Goal: Task Accomplishment & Management: Manage account settings

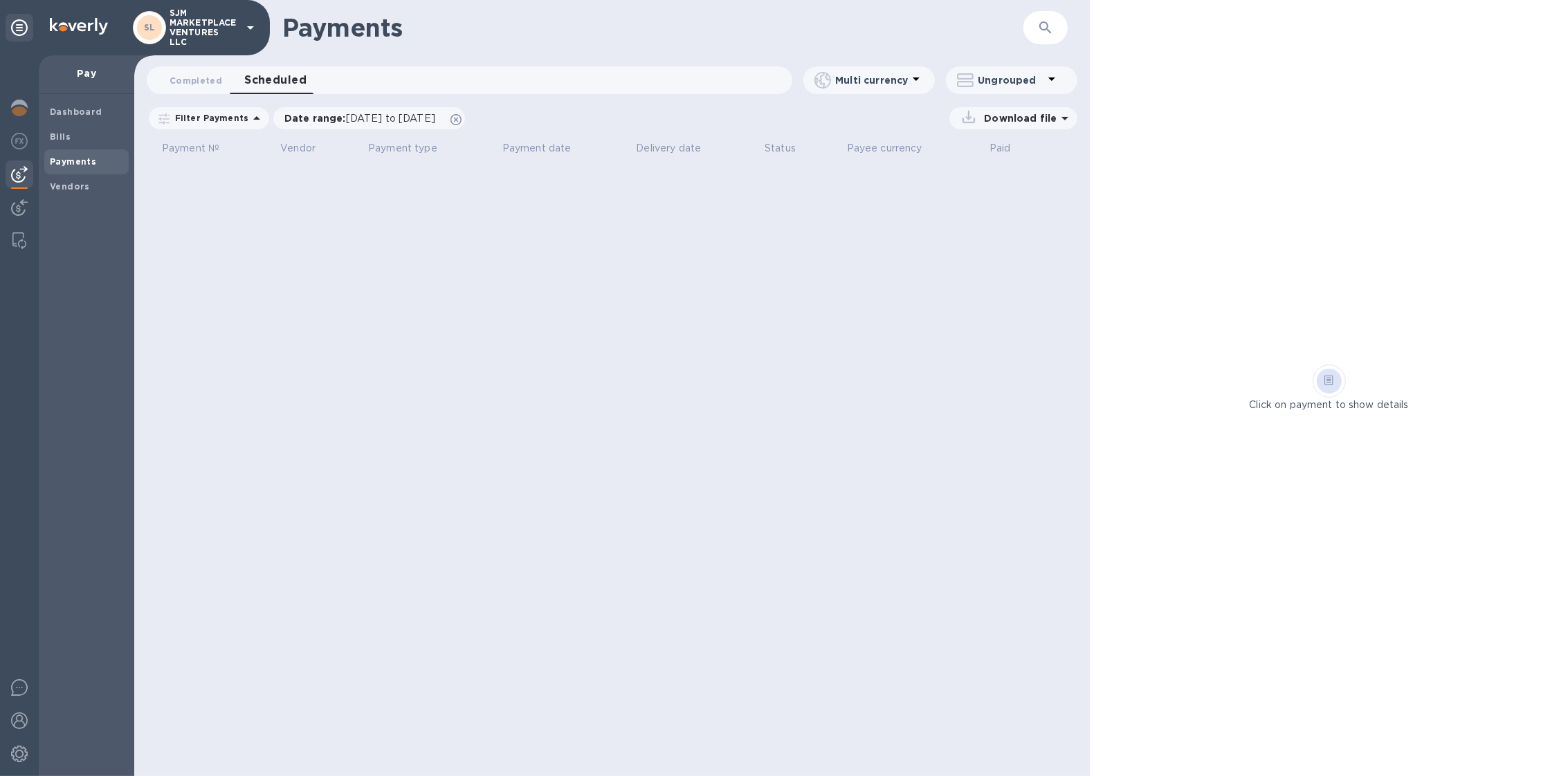
click at [206, 35] on p "SJM MARKETPLACE VENTURES LLC" at bounding box center [204, 27] width 69 height 39
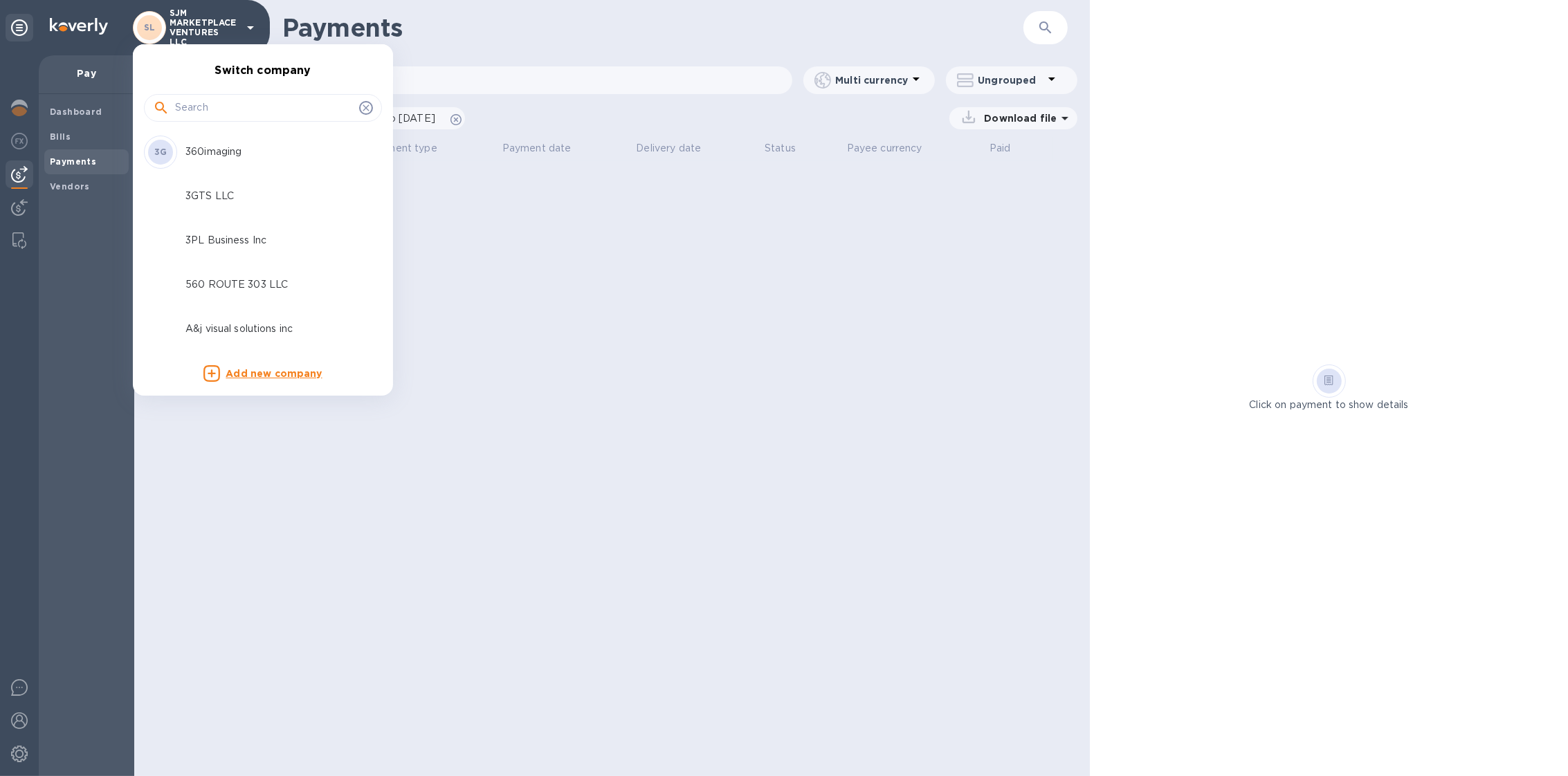
click at [228, 109] on input "text" at bounding box center [264, 108] width 178 height 21
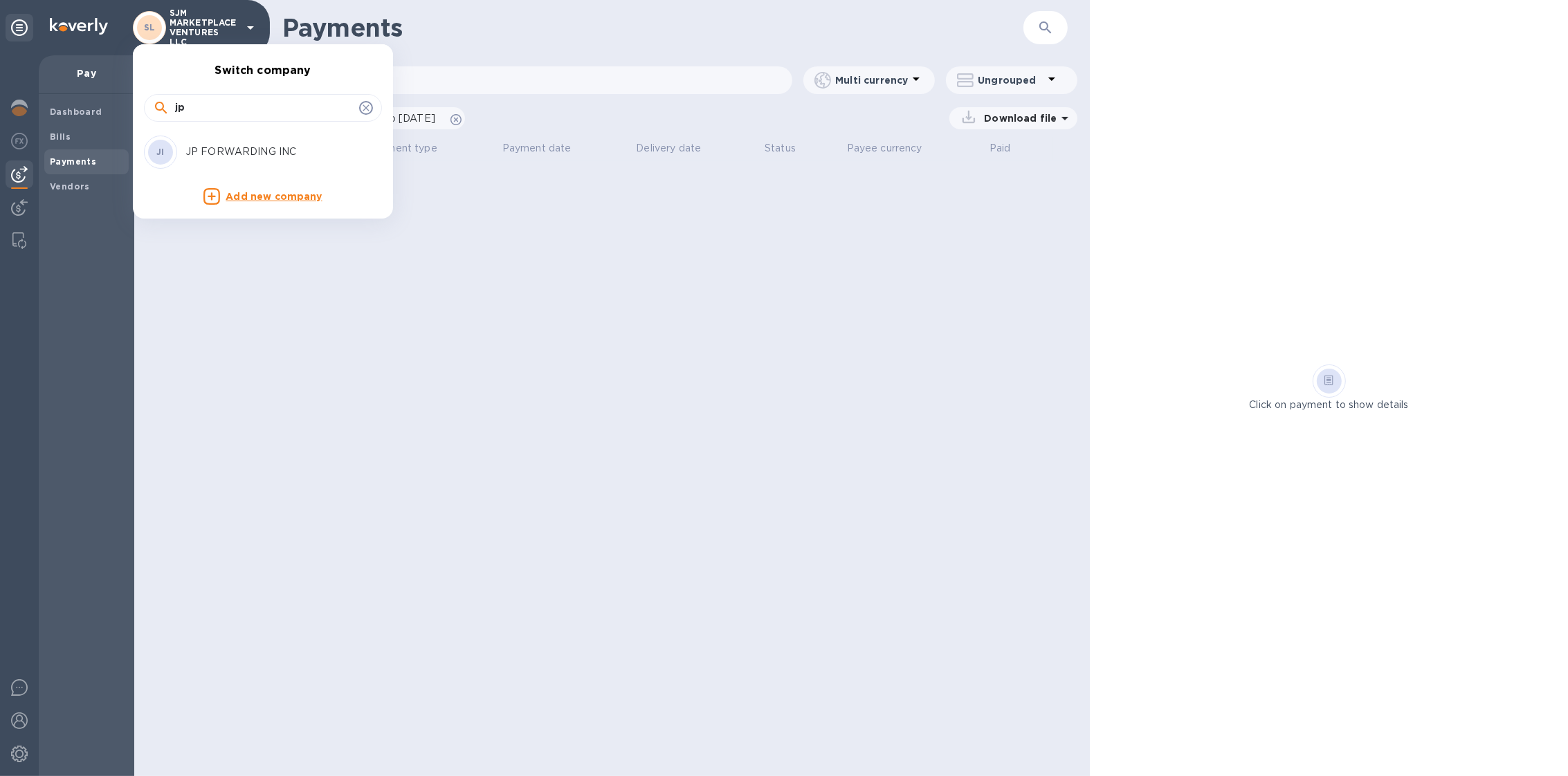
type input "jp"
click at [247, 143] on div "JI JP FORWARDING INC" at bounding box center [252, 152] width 216 height 33
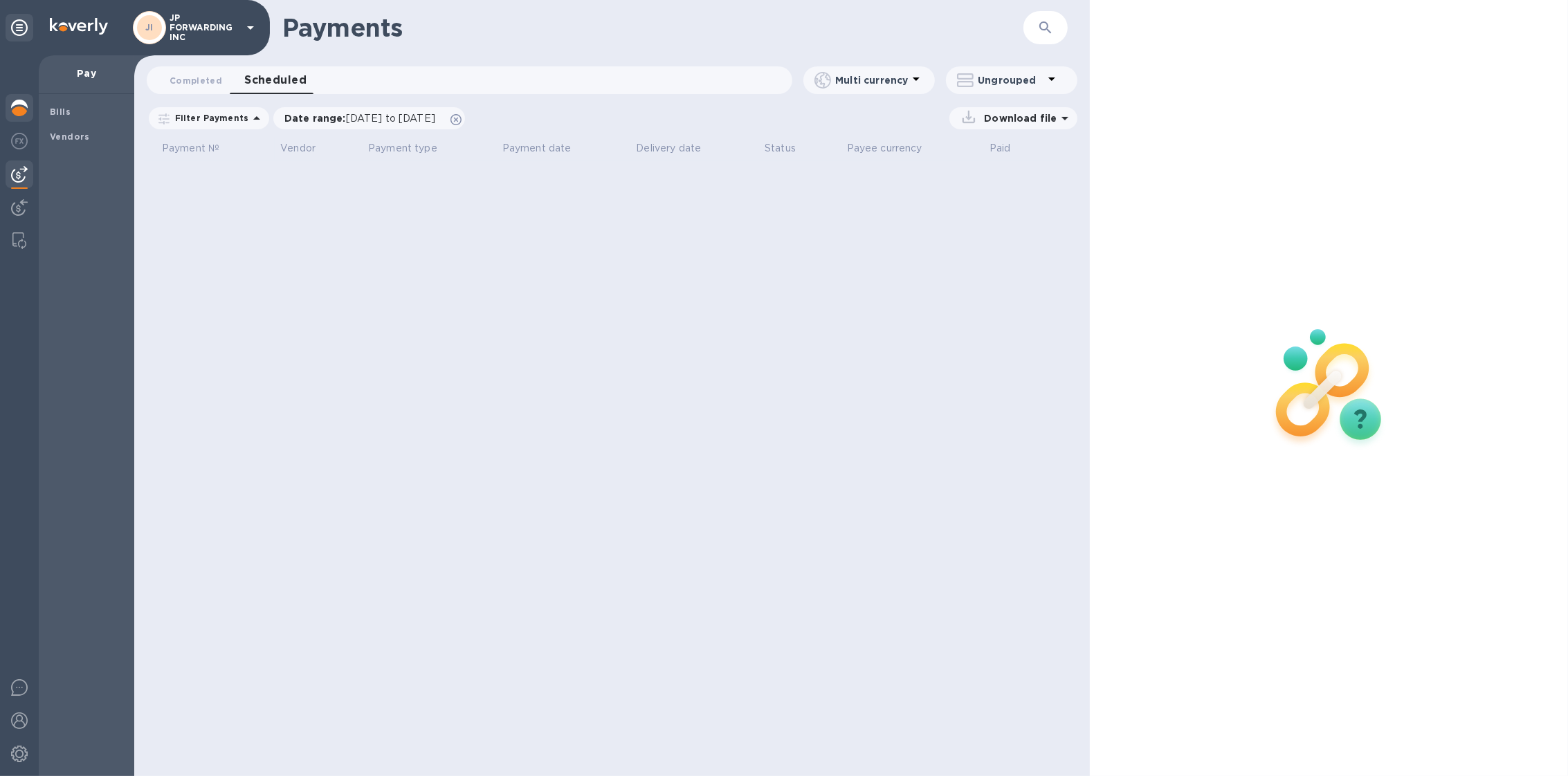
click at [20, 110] on img at bounding box center [19, 108] width 16 height 16
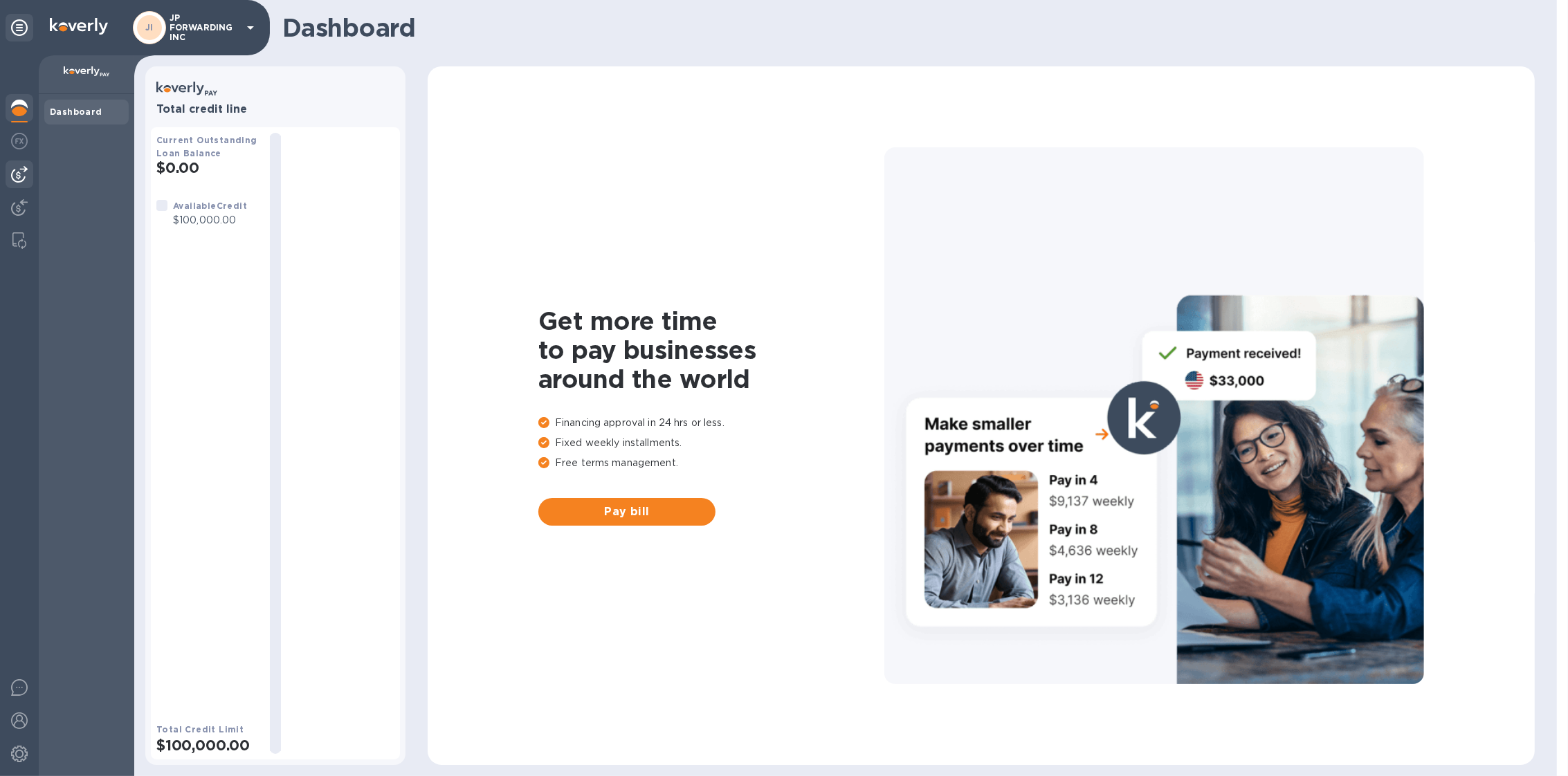
click at [11, 178] on img at bounding box center [19, 174] width 16 height 16
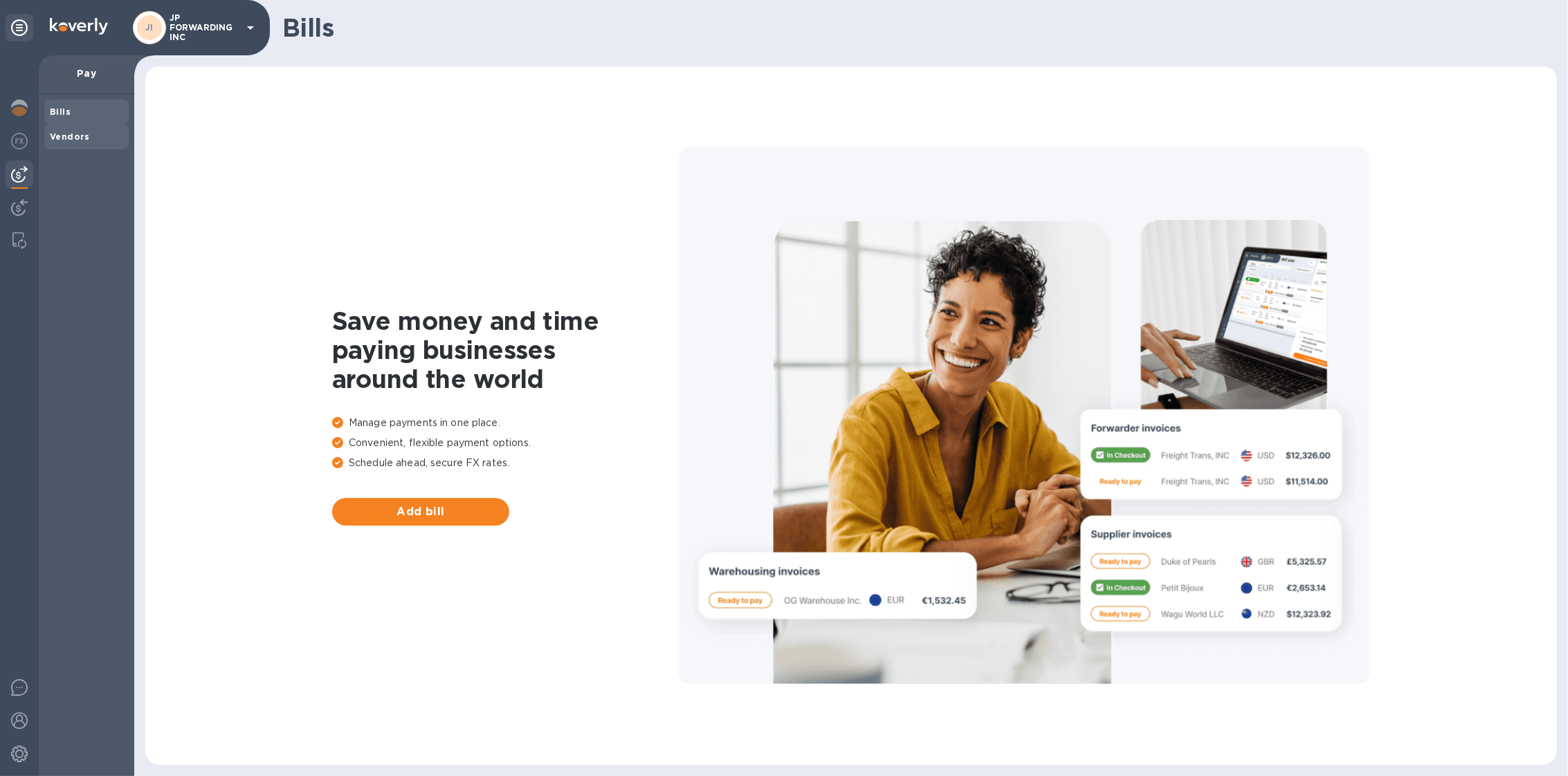
click at [62, 143] on span "Vendors" at bounding box center [70, 136] width 40 height 14
click at [226, 22] on p "JP FORWARDING INC" at bounding box center [204, 27] width 69 height 29
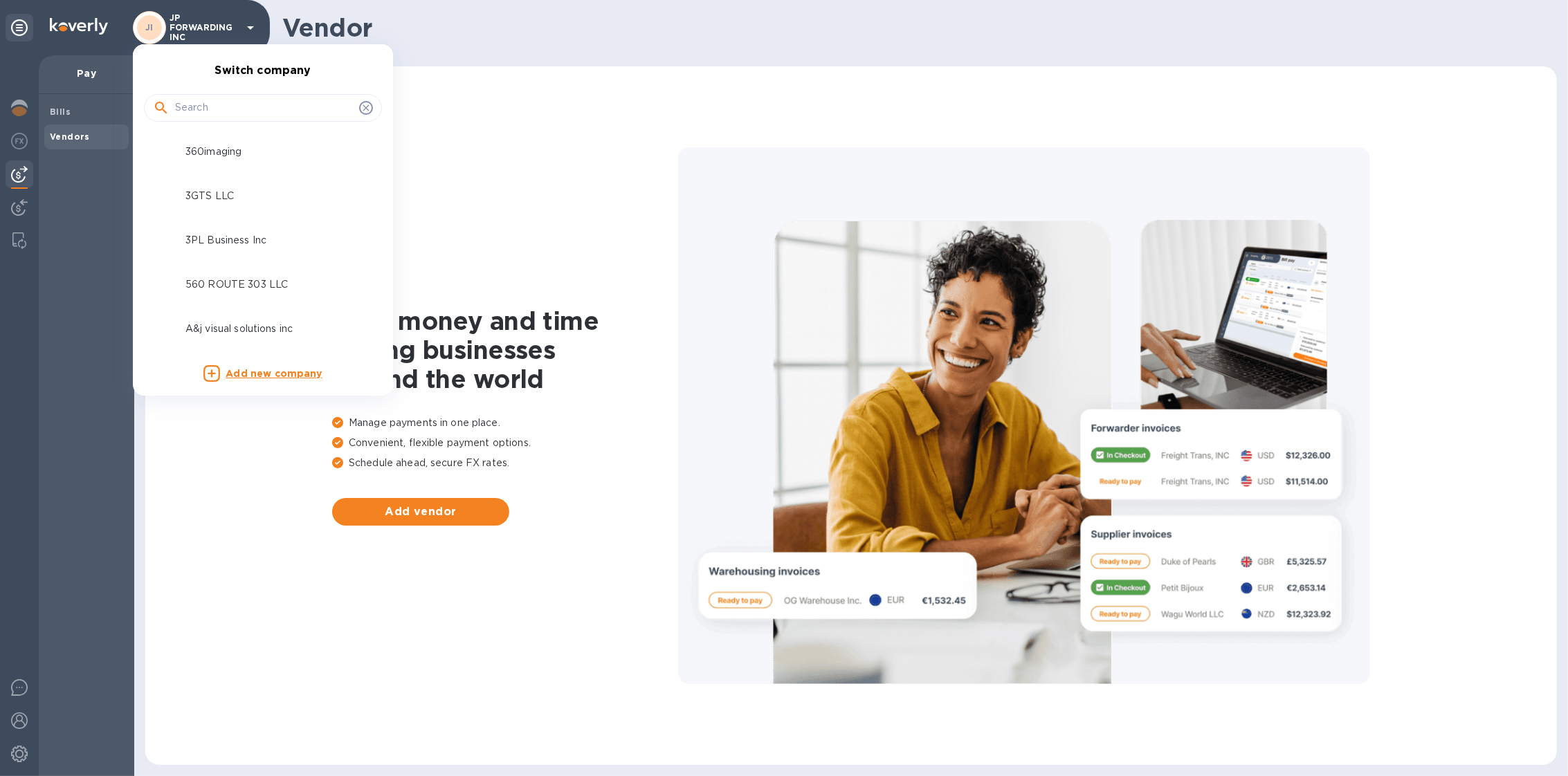
click at [234, 103] on input "text" at bounding box center [264, 108] width 178 height 21
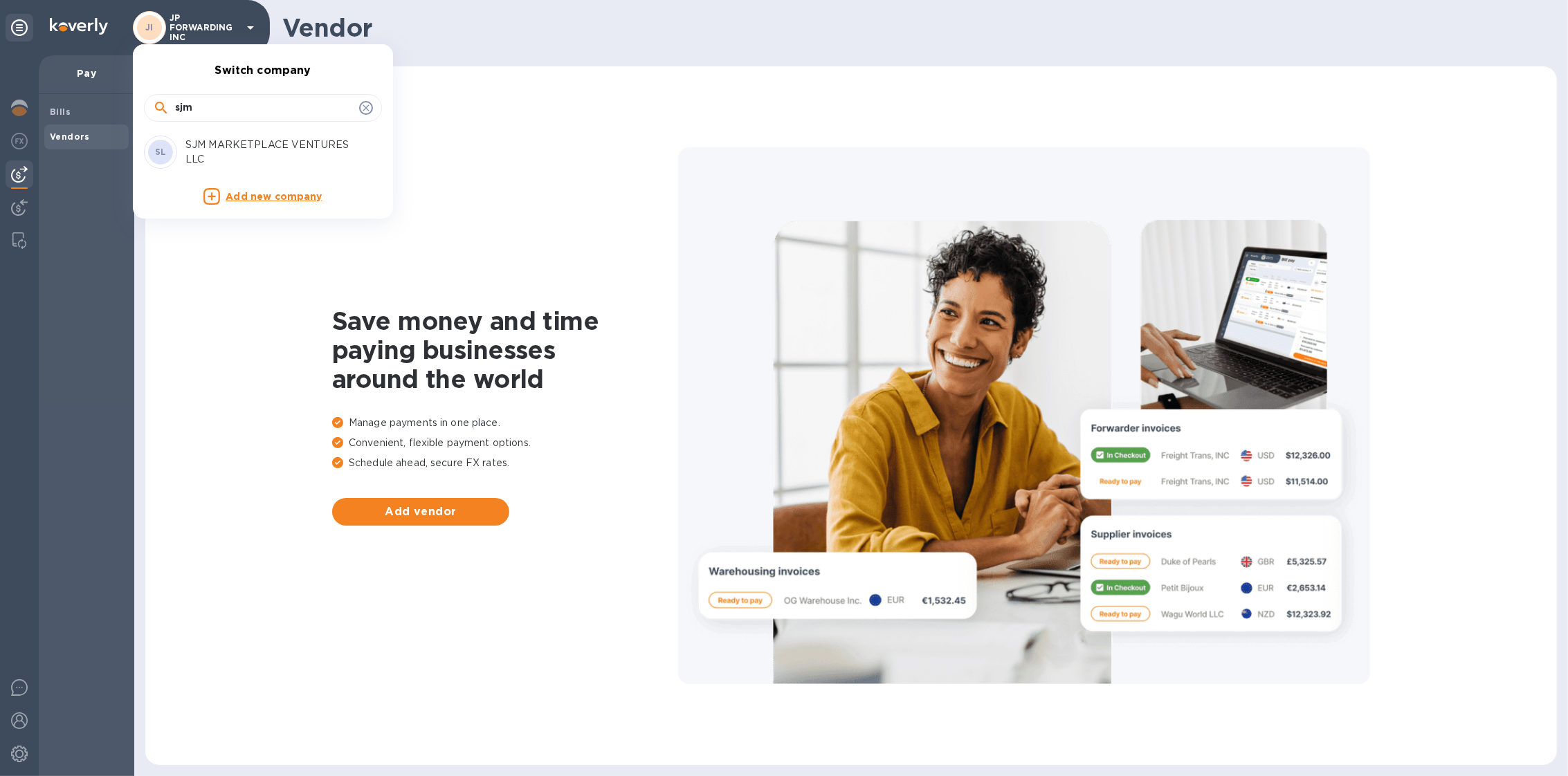
type input "sjm"
click at [244, 137] on p "SJM MARKETPLACE VENTURES LLC" at bounding box center [272, 151] width 174 height 29
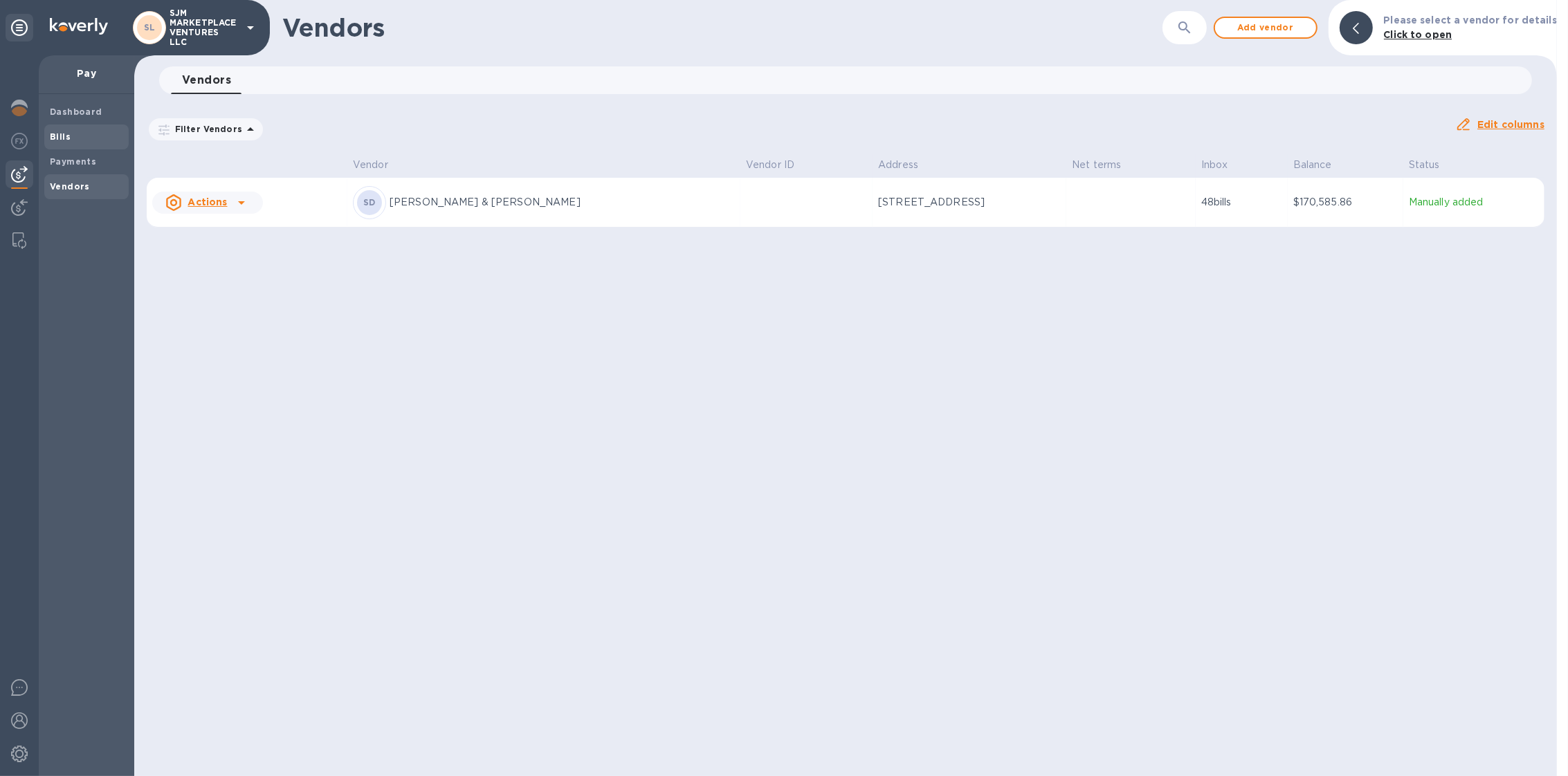
click at [58, 132] on b "Bills" at bounding box center [60, 136] width 21 height 11
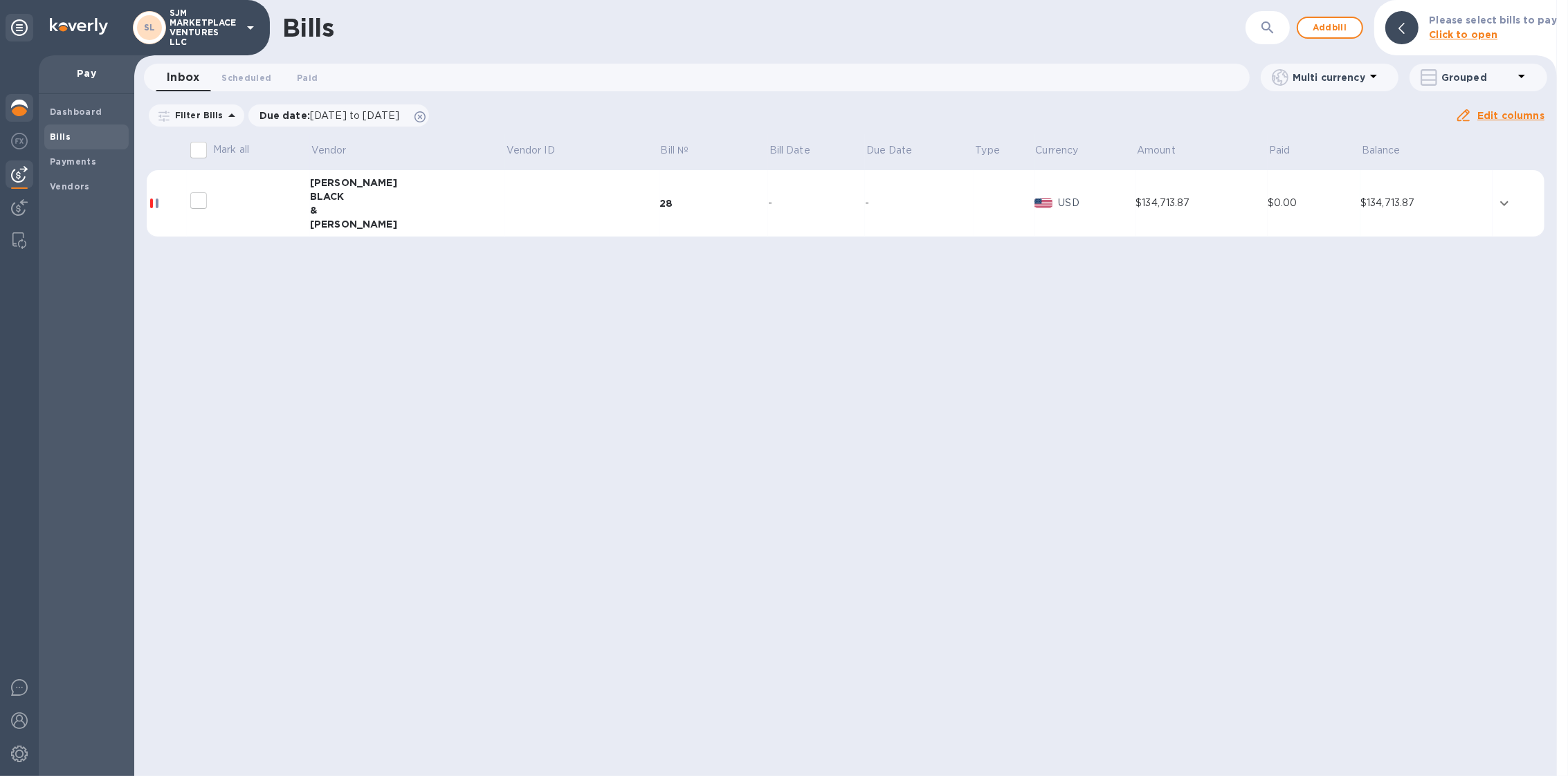
click at [22, 113] on img at bounding box center [19, 108] width 16 height 16
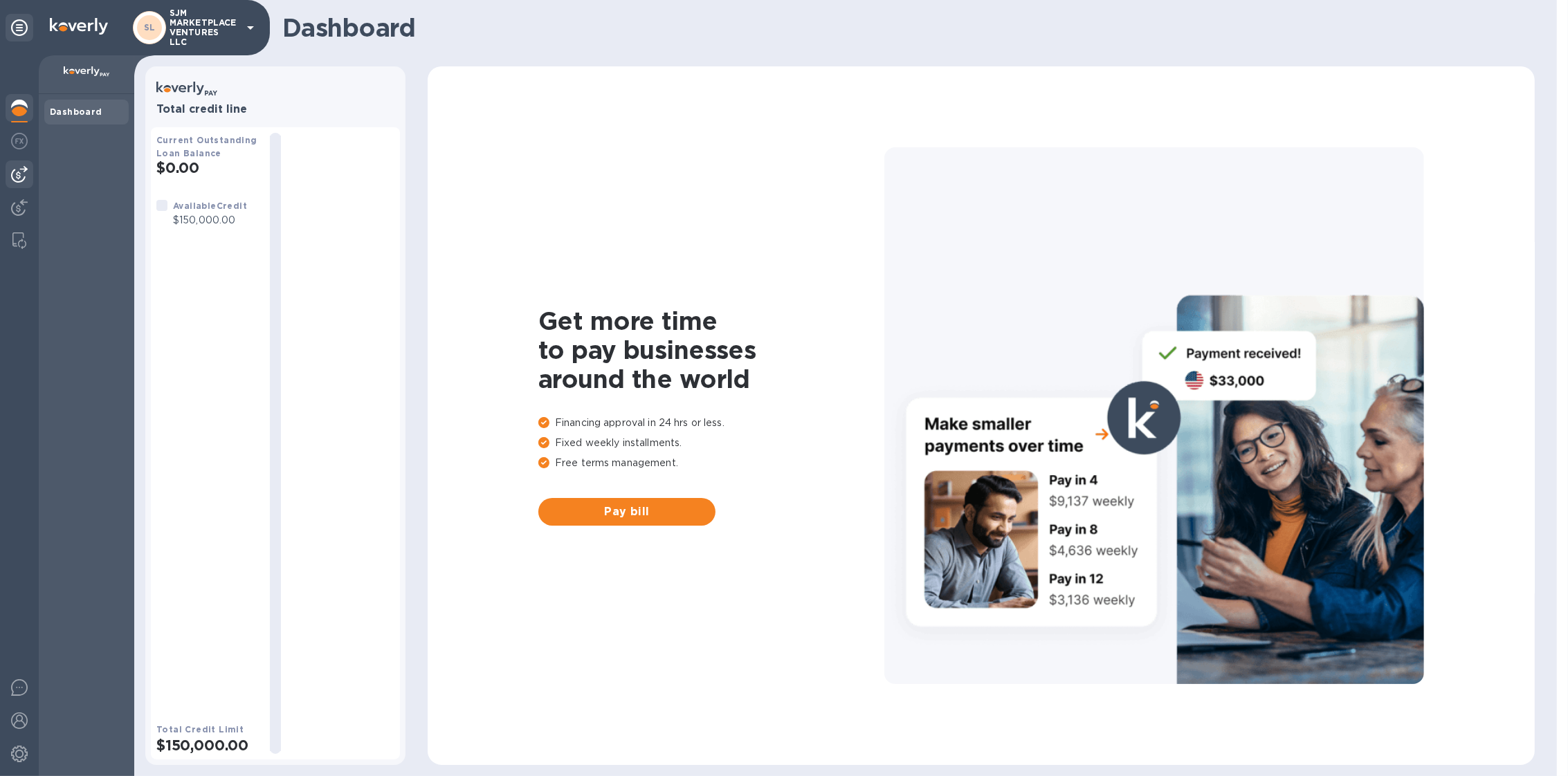
click at [25, 170] on img at bounding box center [19, 174] width 16 height 16
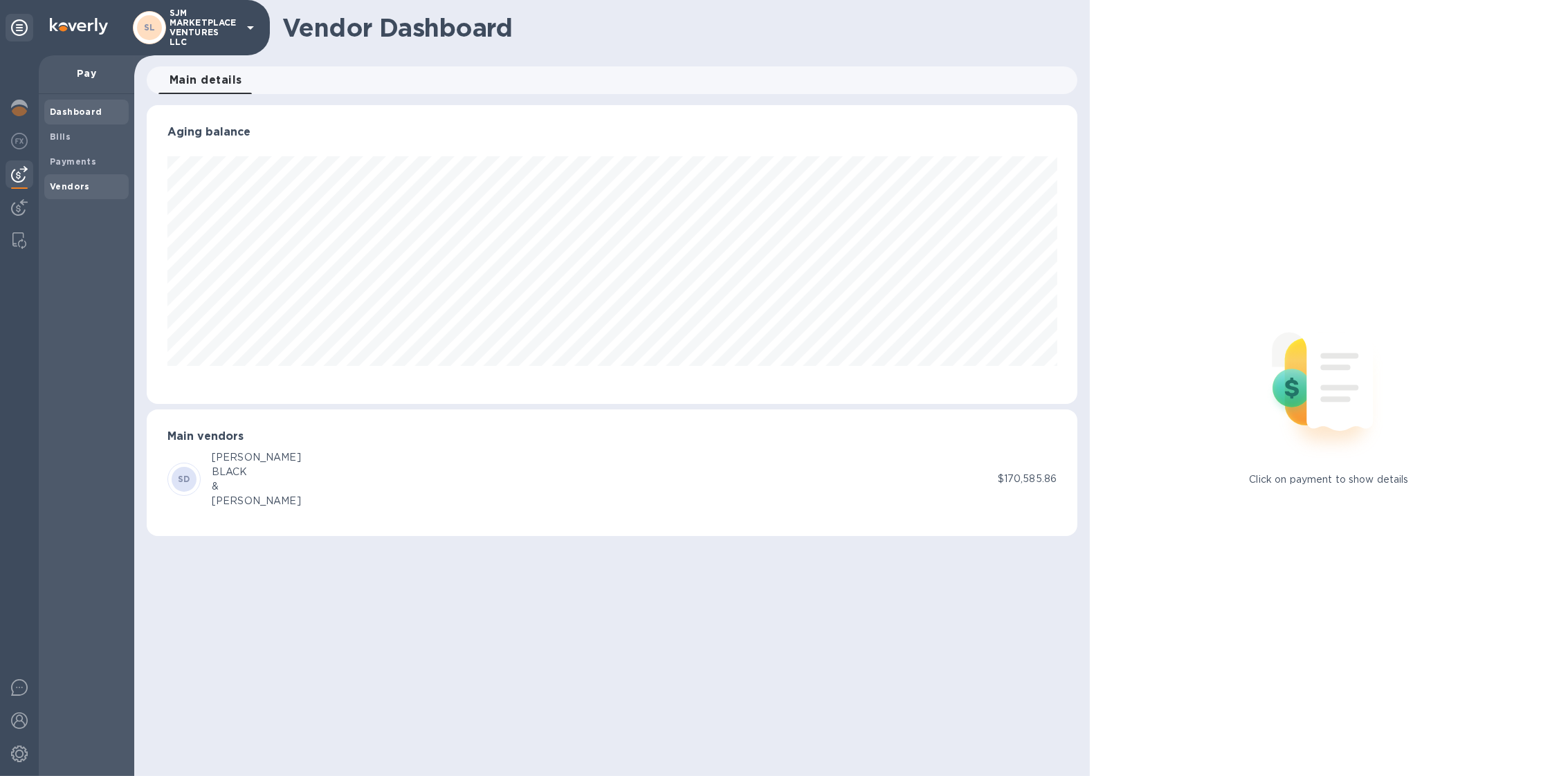
scroll to position [298, 932]
click at [74, 164] on b "Payments" at bounding box center [73, 161] width 46 height 11
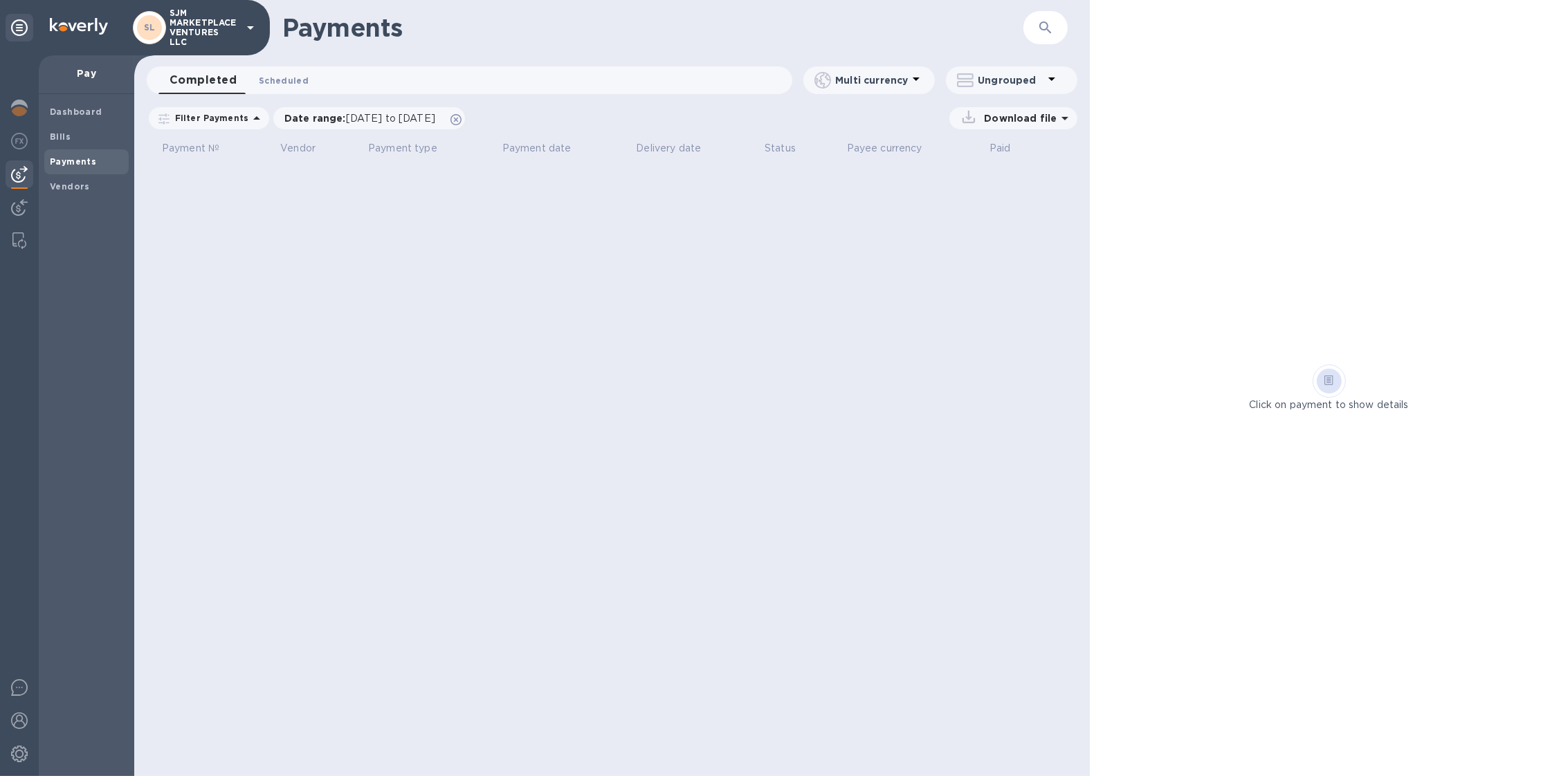
click at [294, 73] on span "Scheduled 0" at bounding box center [284, 81] width 50 height 15
click at [220, 33] on p "SJM MARKETPLACE VENTURES LLC" at bounding box center [204, 27] width 69 height 39
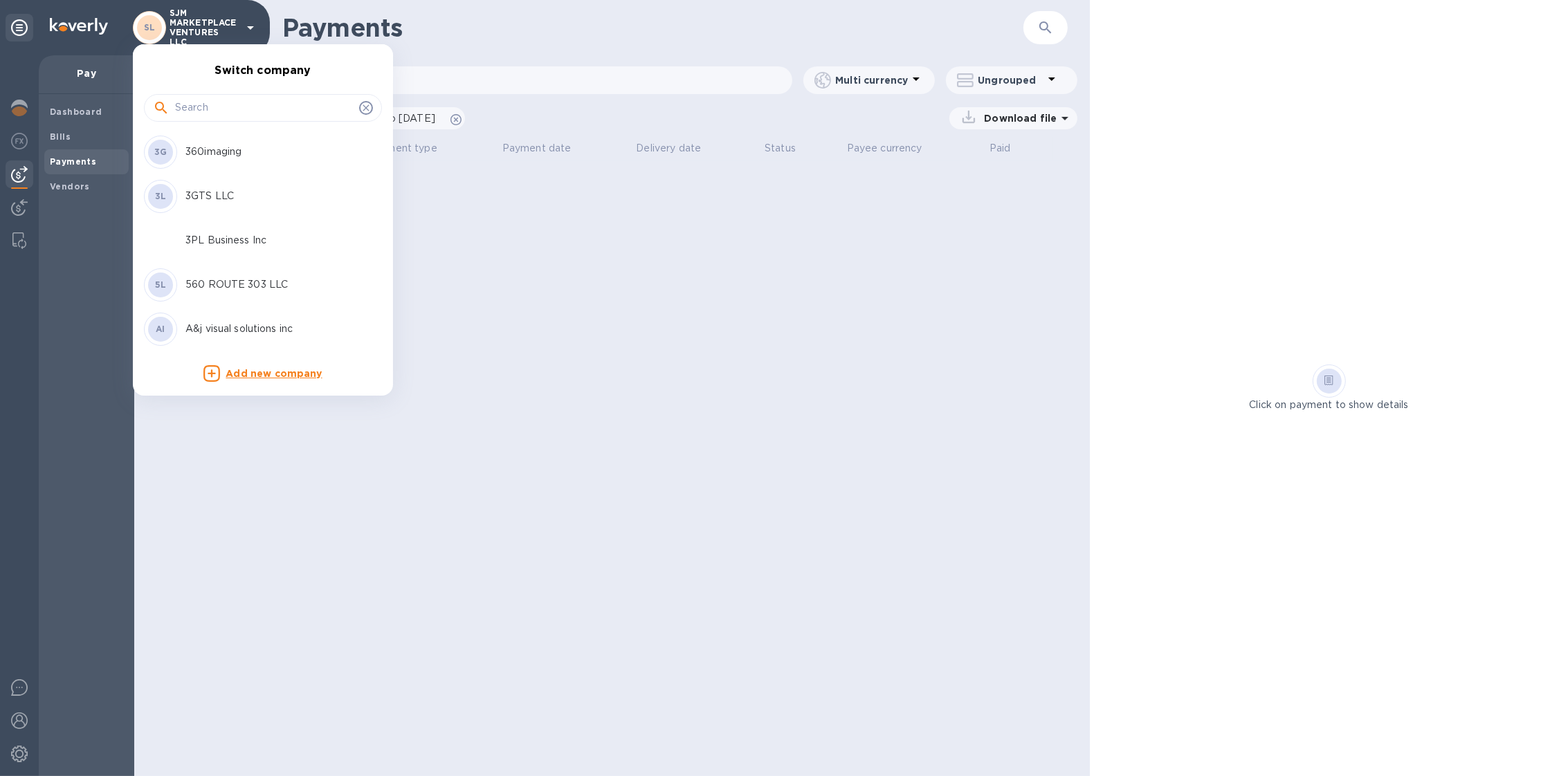
click at [214, 109] on input "text" at bounding box center [264, 108] width 178 height 21
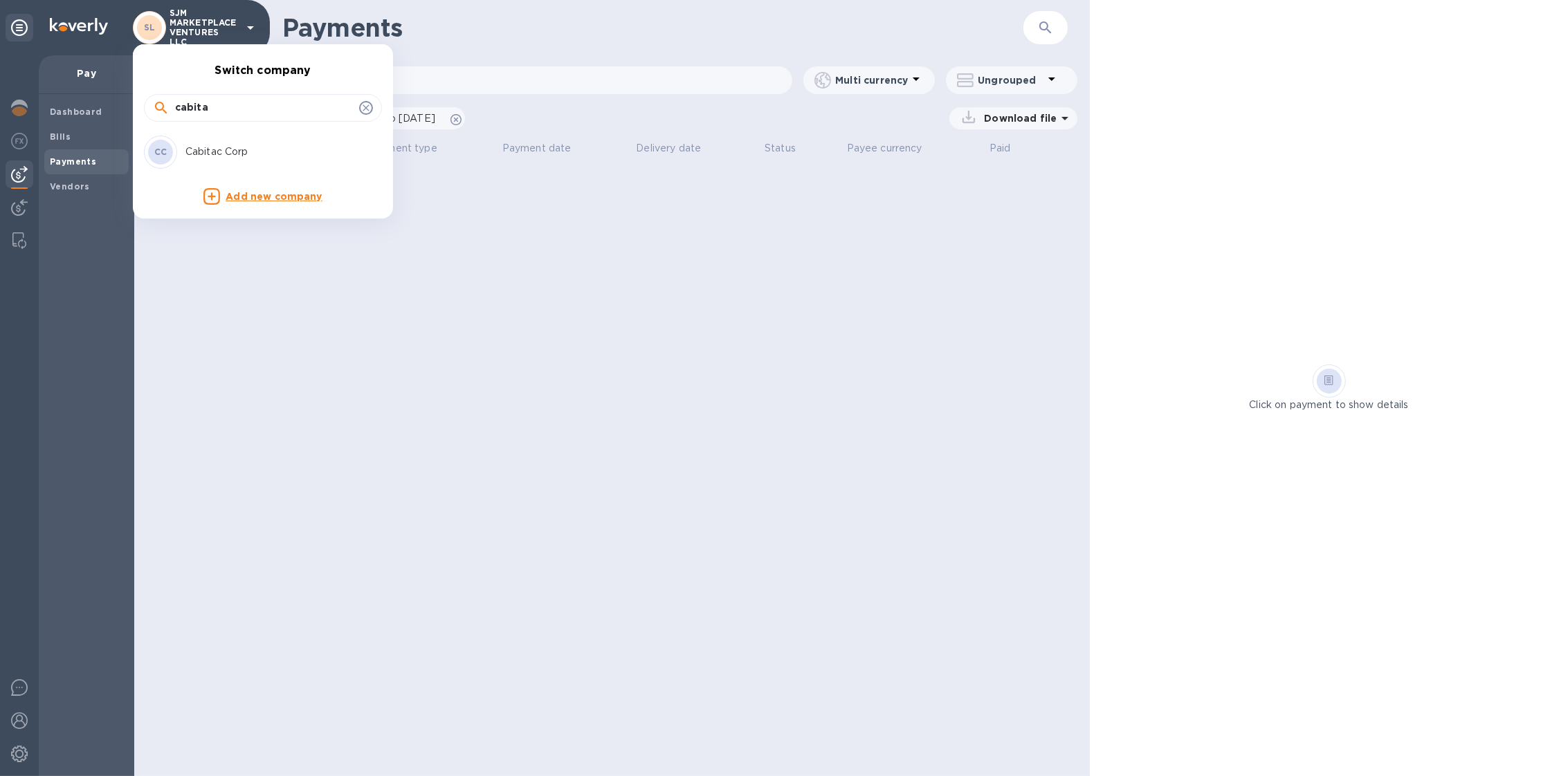
type input "cabita"
click at [210, 149] on p "Cabitac Corp" at bounding box center [272, 152] width 174 height 15
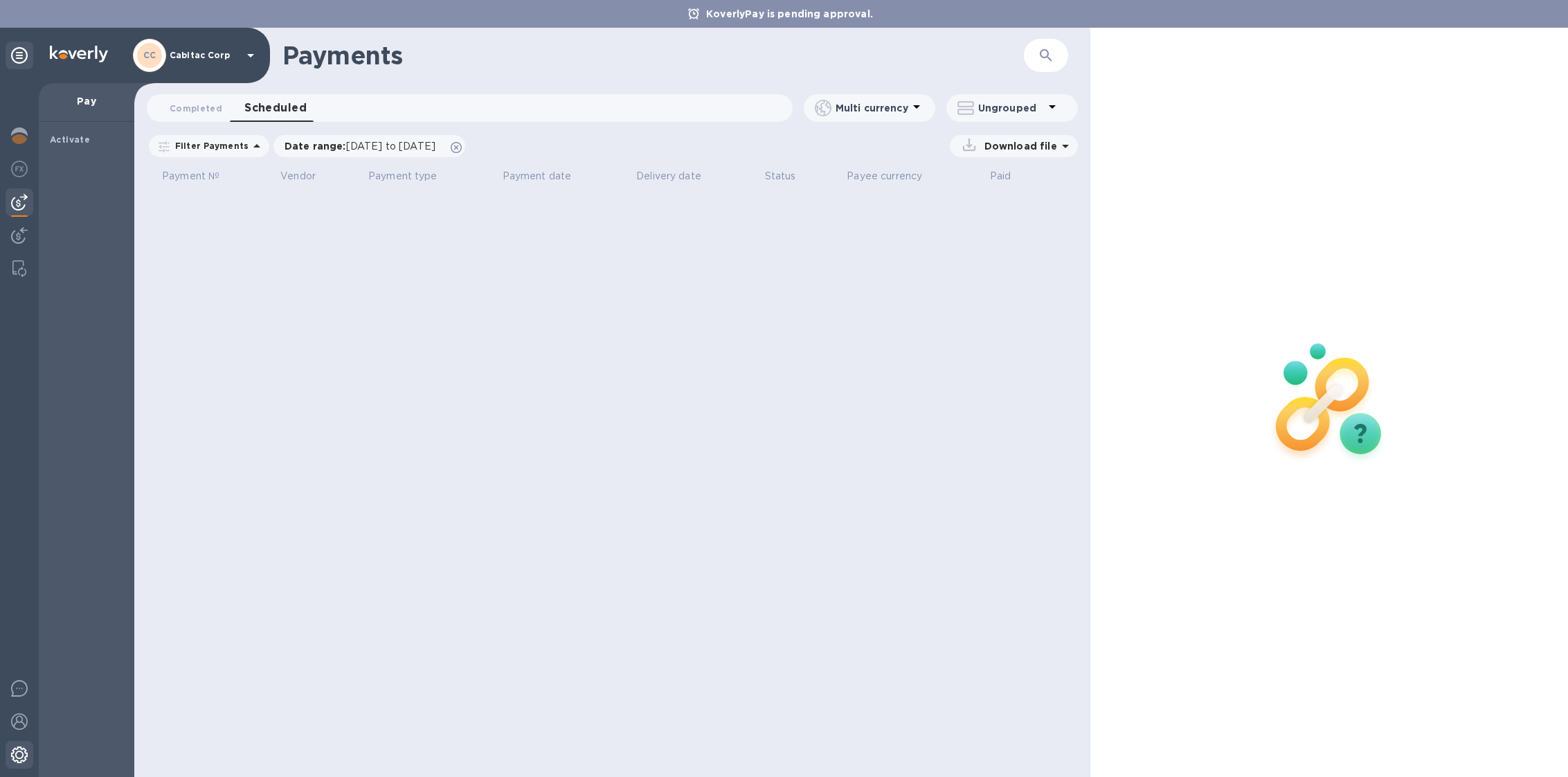
click at [16, 761] on img at bounding box center [19, 755] width 16 height 16
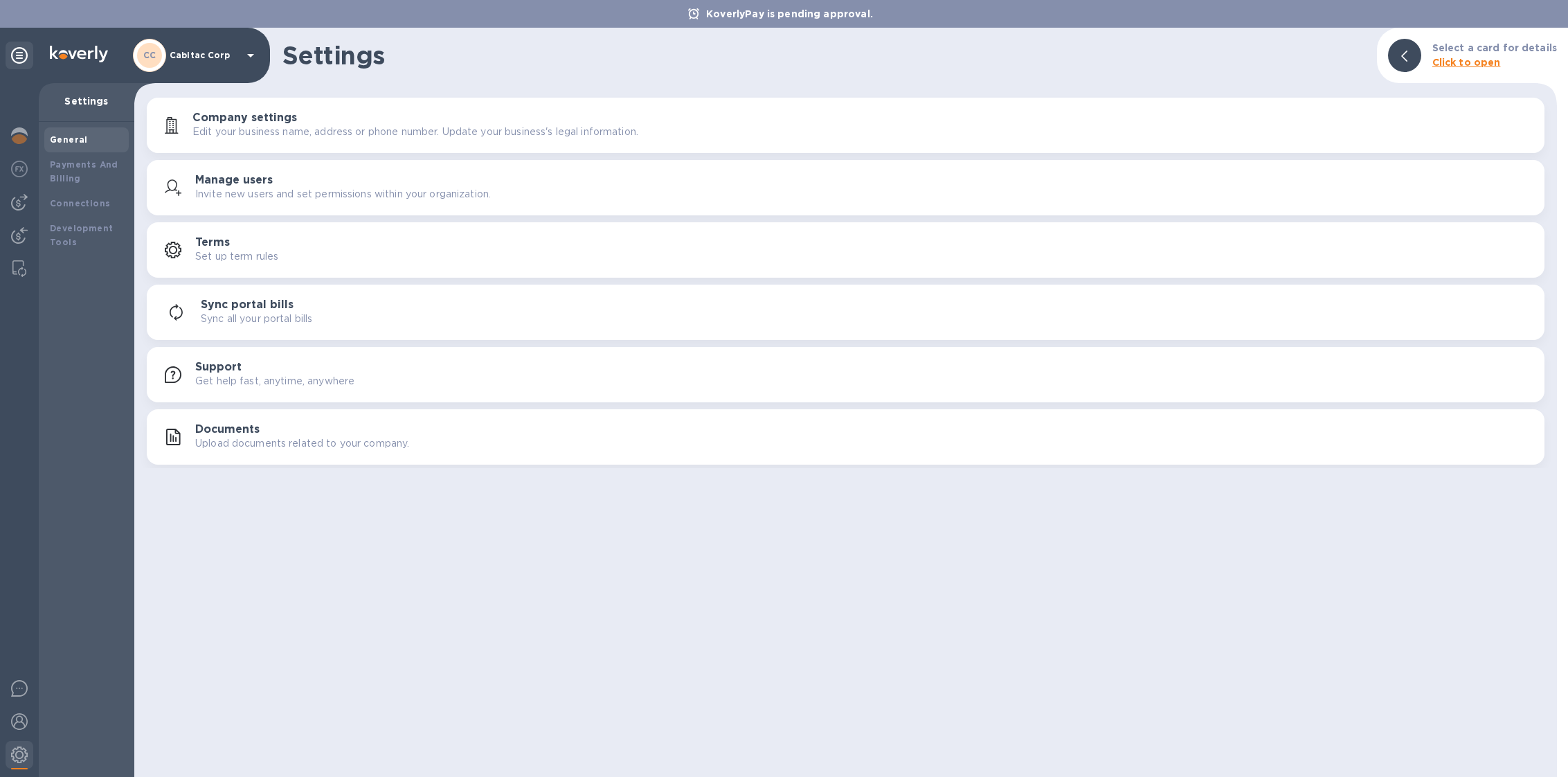
click at [309, 448] on p "Upload documents related to your company." at bounding box center [302, 444] width 214 height 15
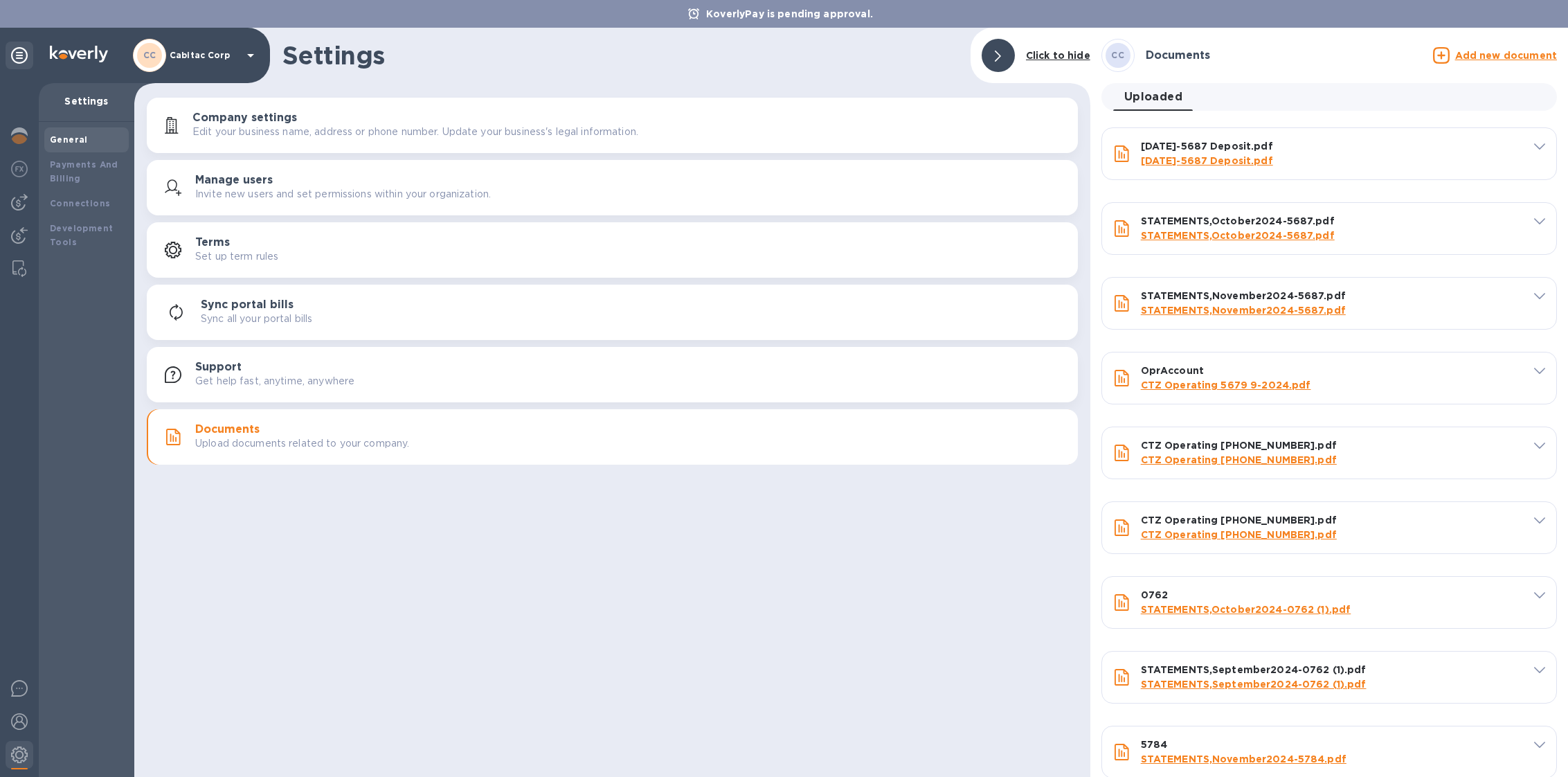
click at [194, 42] on div "CC Cabitac Corp" at bounding box center [196, 55] width 126 height 33
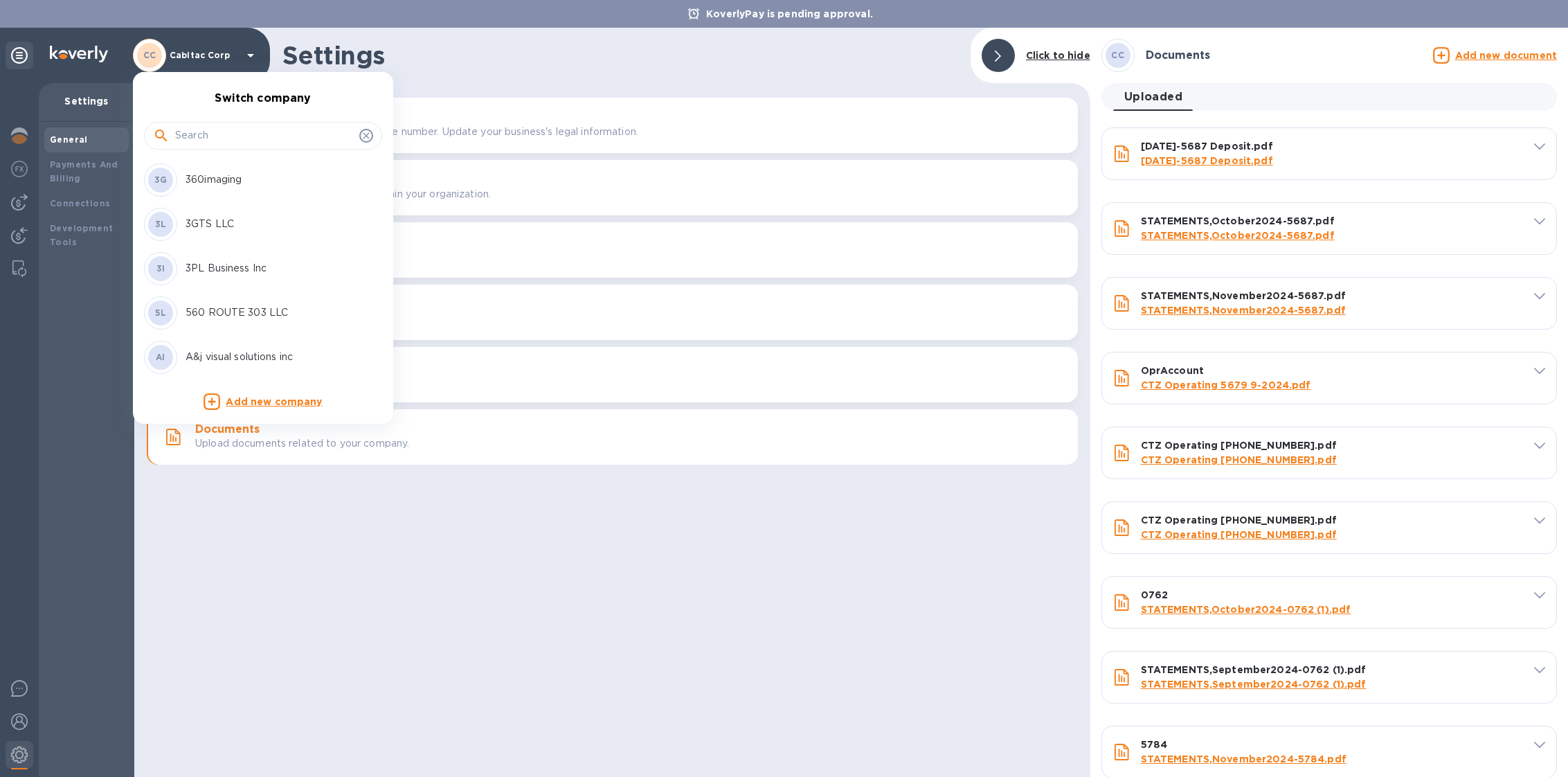
click at [202, 135] on input "text" at bounding box center [264, 135] width 179 height 21
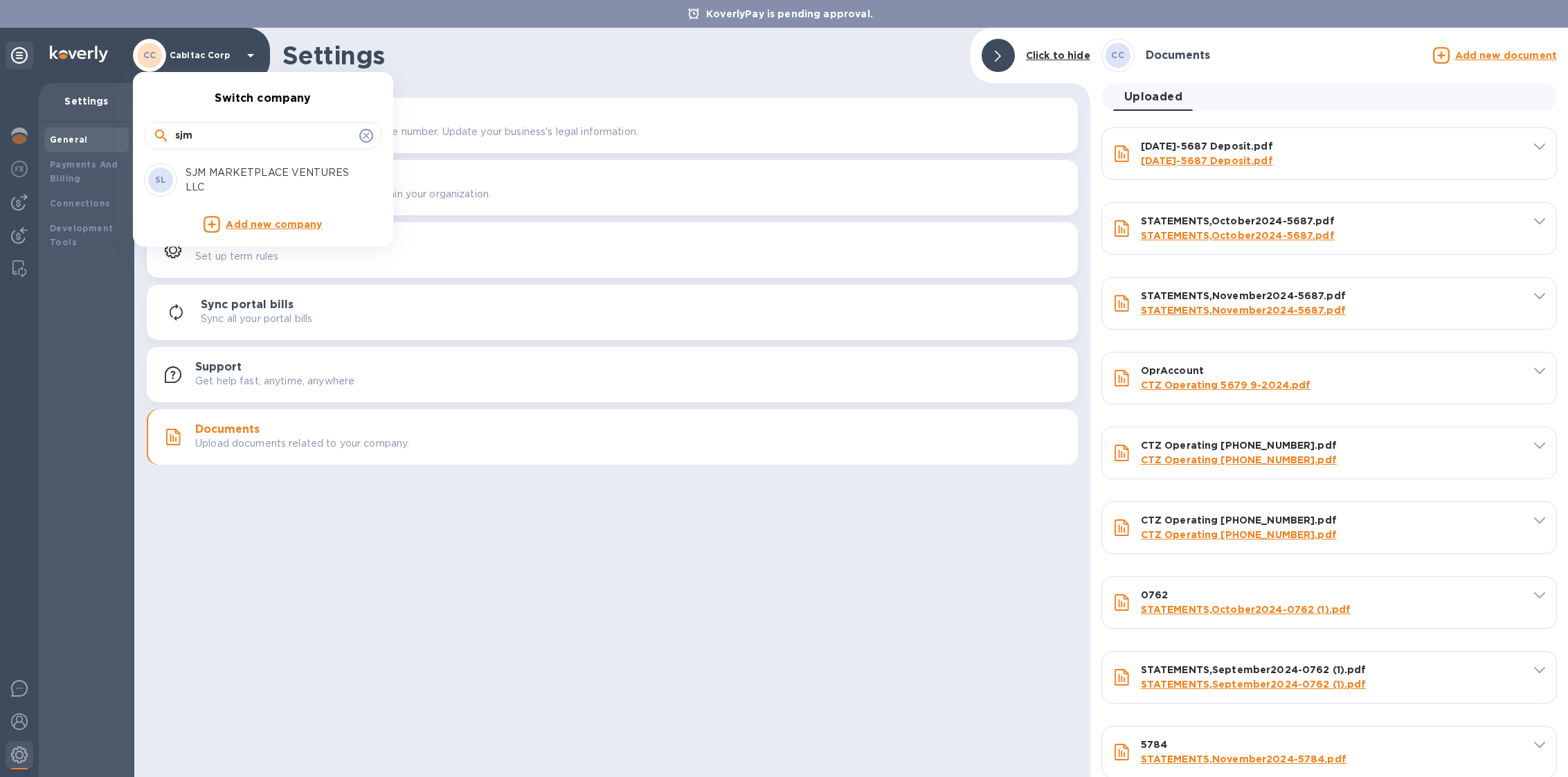
type input "sjm"
click at [238, 181] on p "SJM MARKETPLACE VENTURES LLC" at bounding box center [272, 179] width 174 height 29
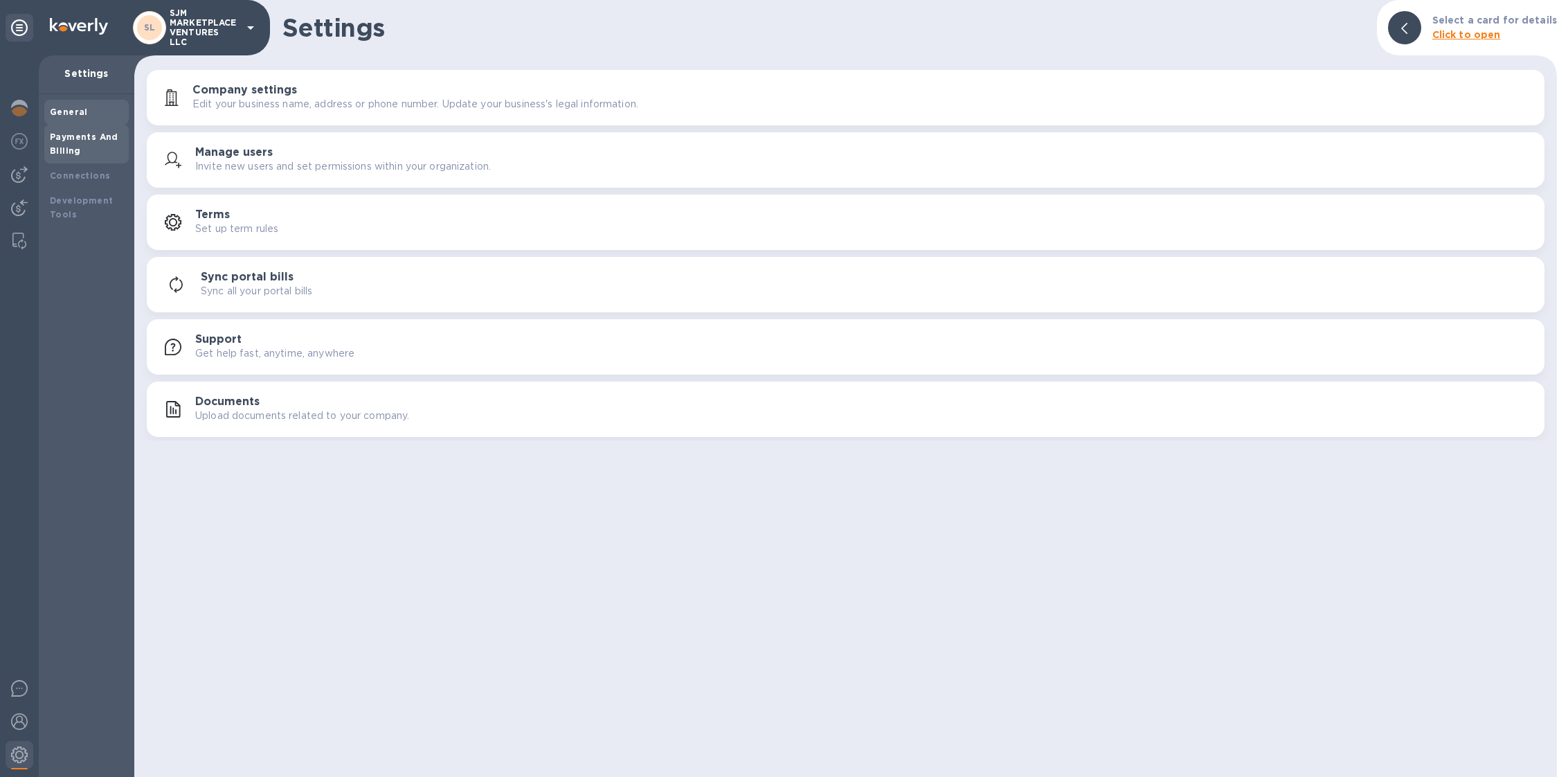
click at [98, 133] on b "Payments And Billing" at bounding box center [84, 143] width 68 height 24
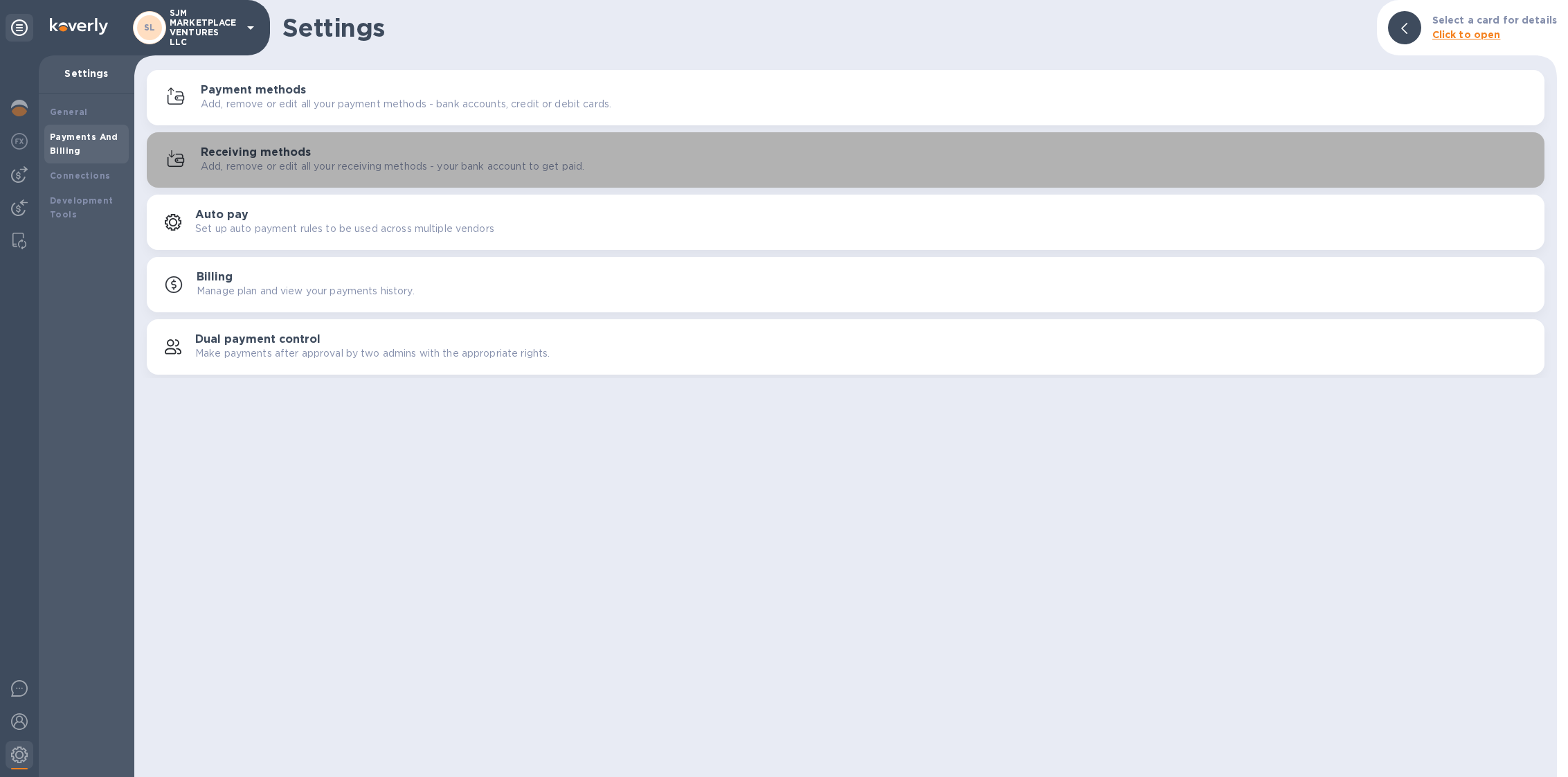
click at [292, 139] on button "Receiving methods Add, remove or edit all your receiving methods - your bank ac…" at bounding box center [845, 160] width 1398 height 55
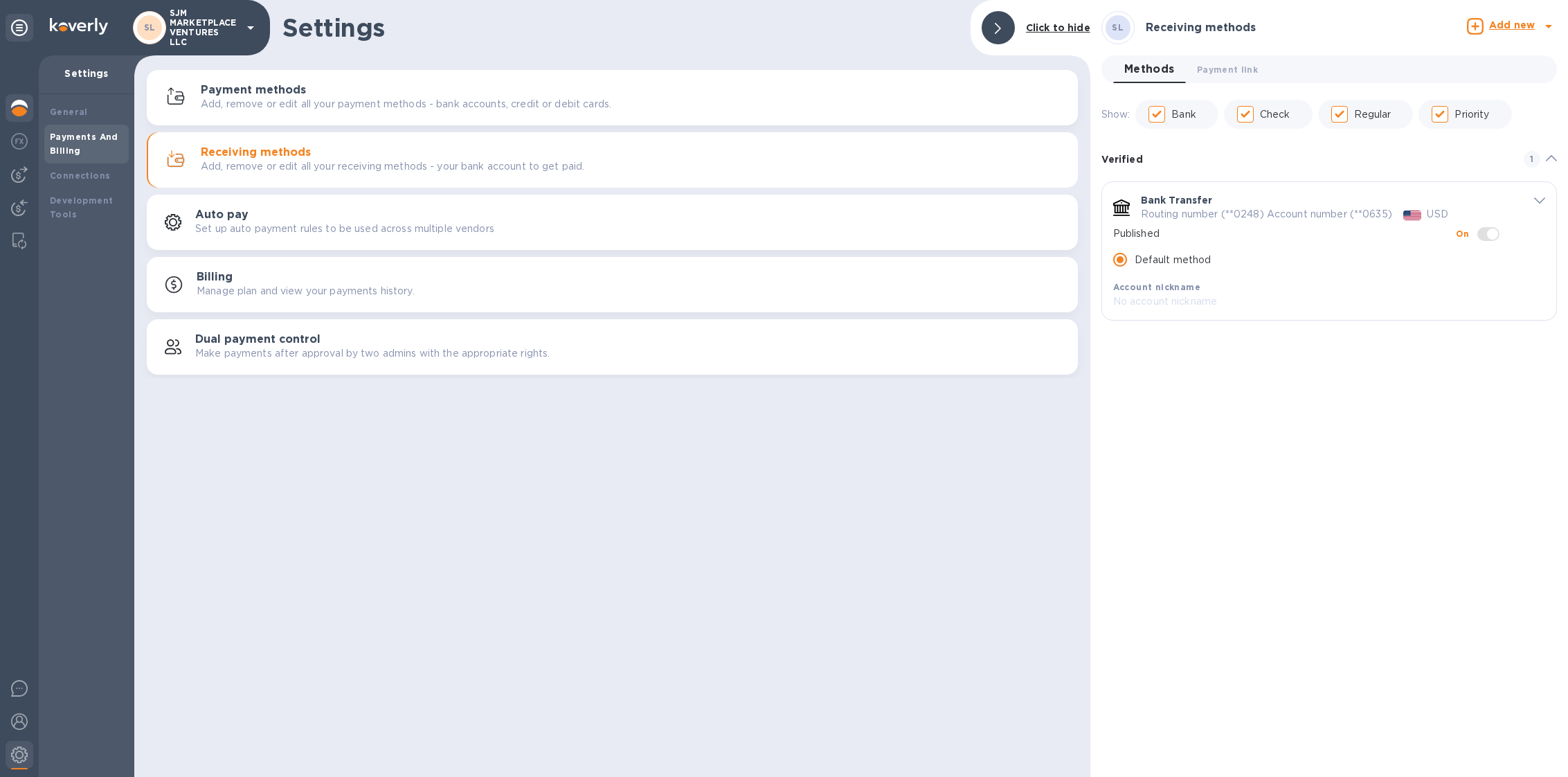
click at [16, 107] on img at bounding box center [19, 108] width 16 height 16
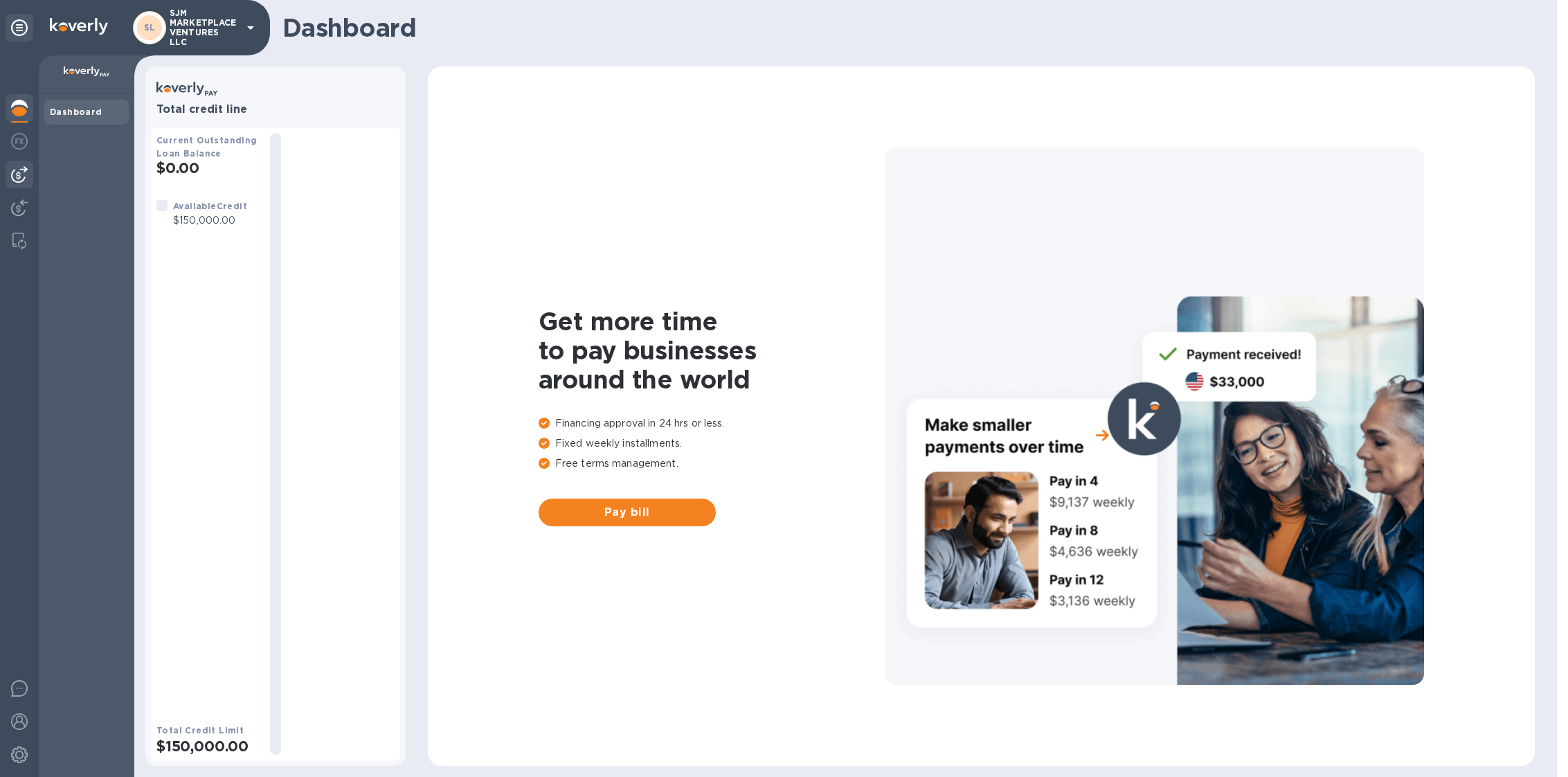
click at [24, 175] on img at bounding box center [19, 174] width 16 height 16
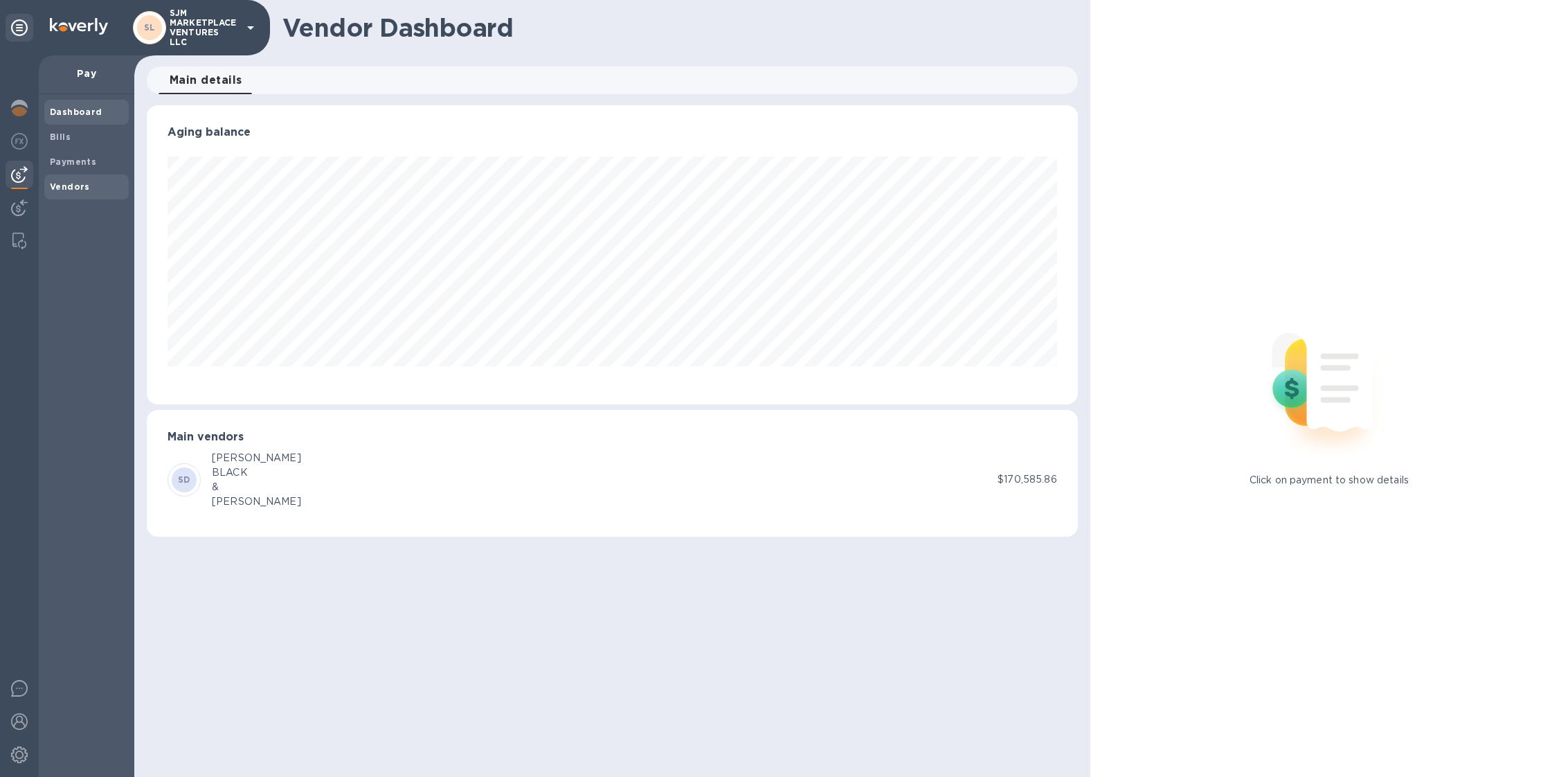
scroll to position [299, 931]
click at [67, 141] on b "Bills" at bounding box center [60, 137] width 21 height 11
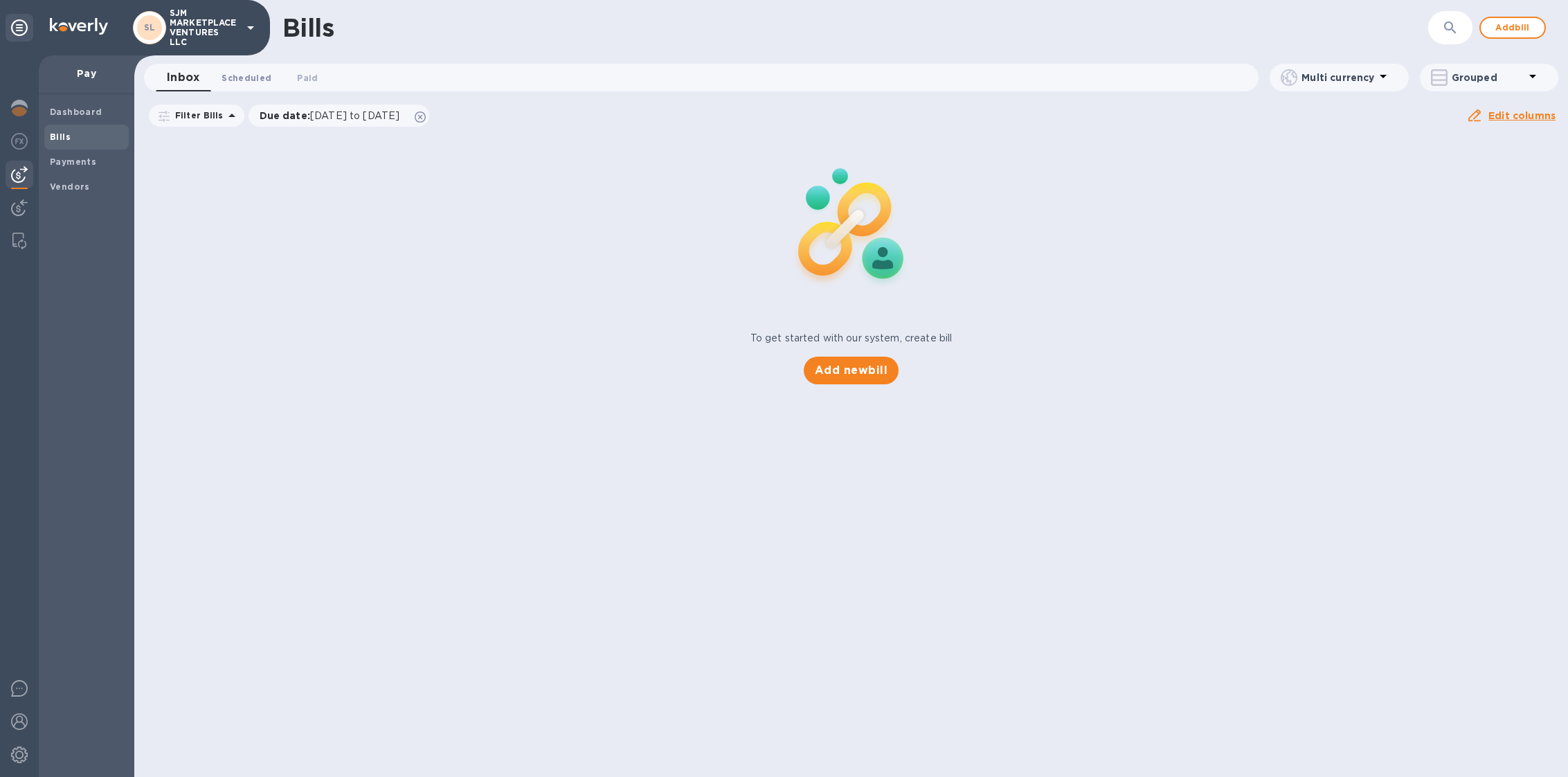
click at [259, 76] on span "Scheduled 0" at bounding box center [246, 78] width 50 height 15
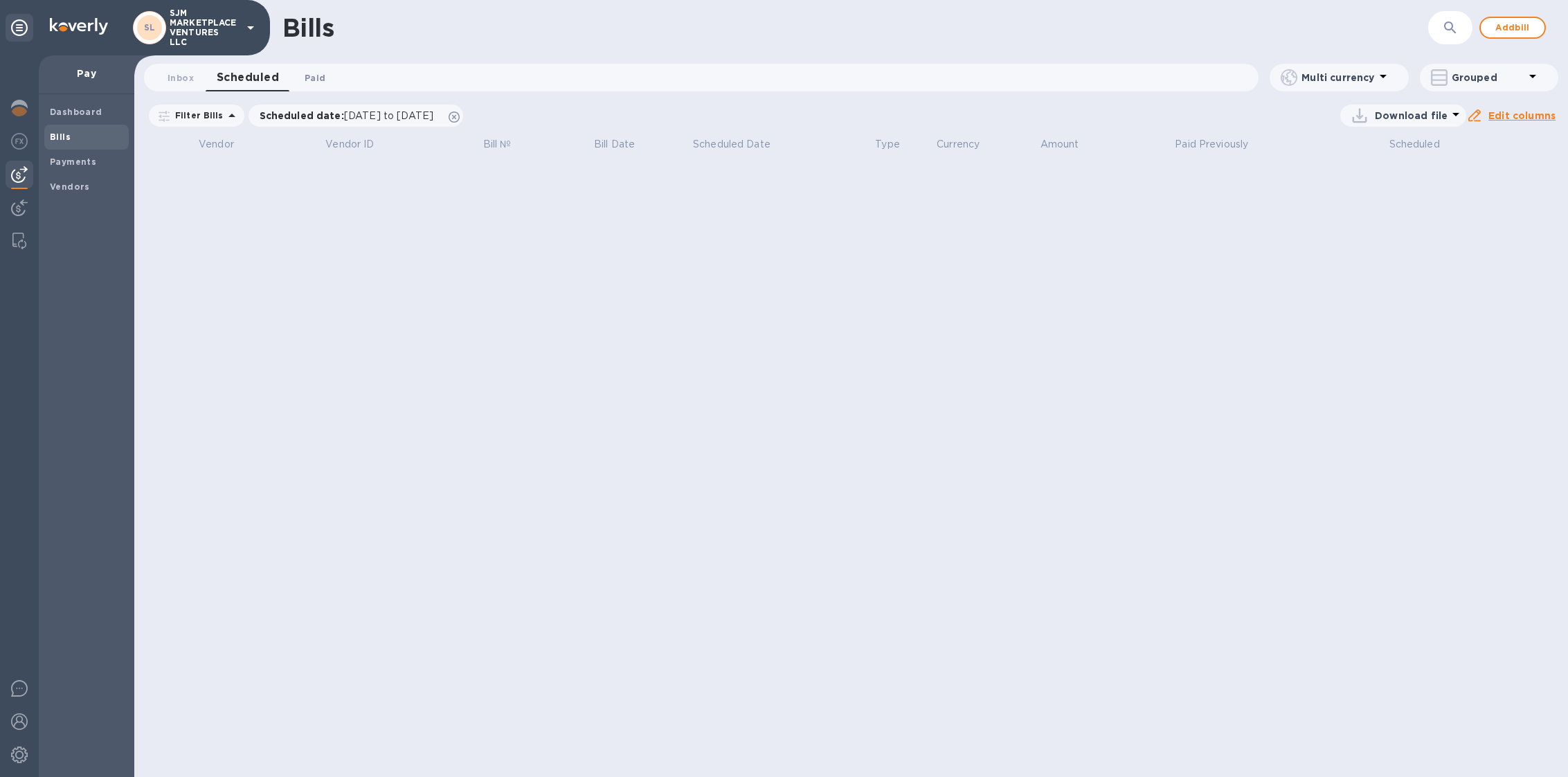
click at [308, 81] on span "Paid 0" at bounding box center [314, 78] width 21 height 15
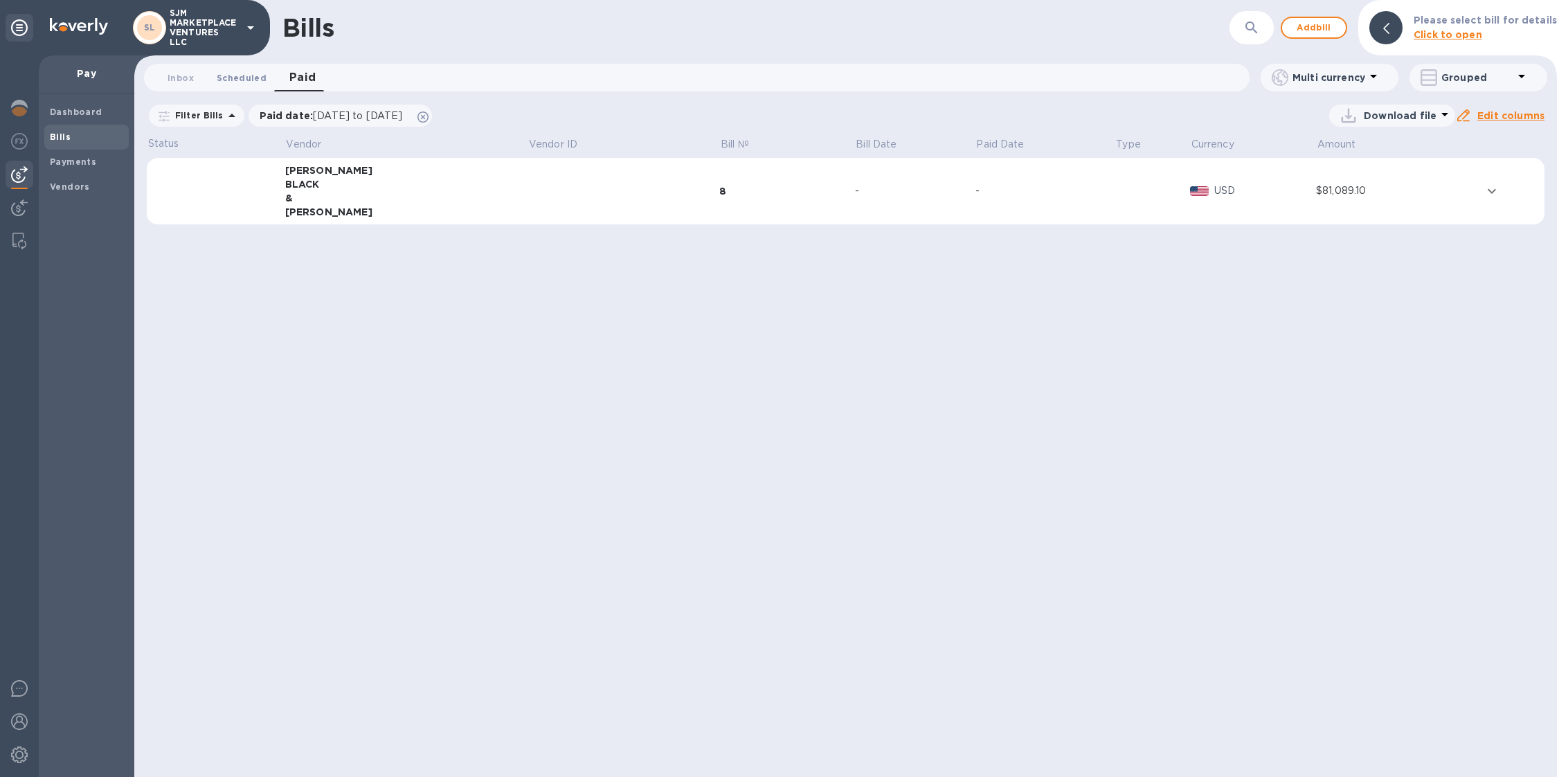
click at [220, 81] on span "Scheduled 0" at bounding box center [241, 78] width 50 height 15
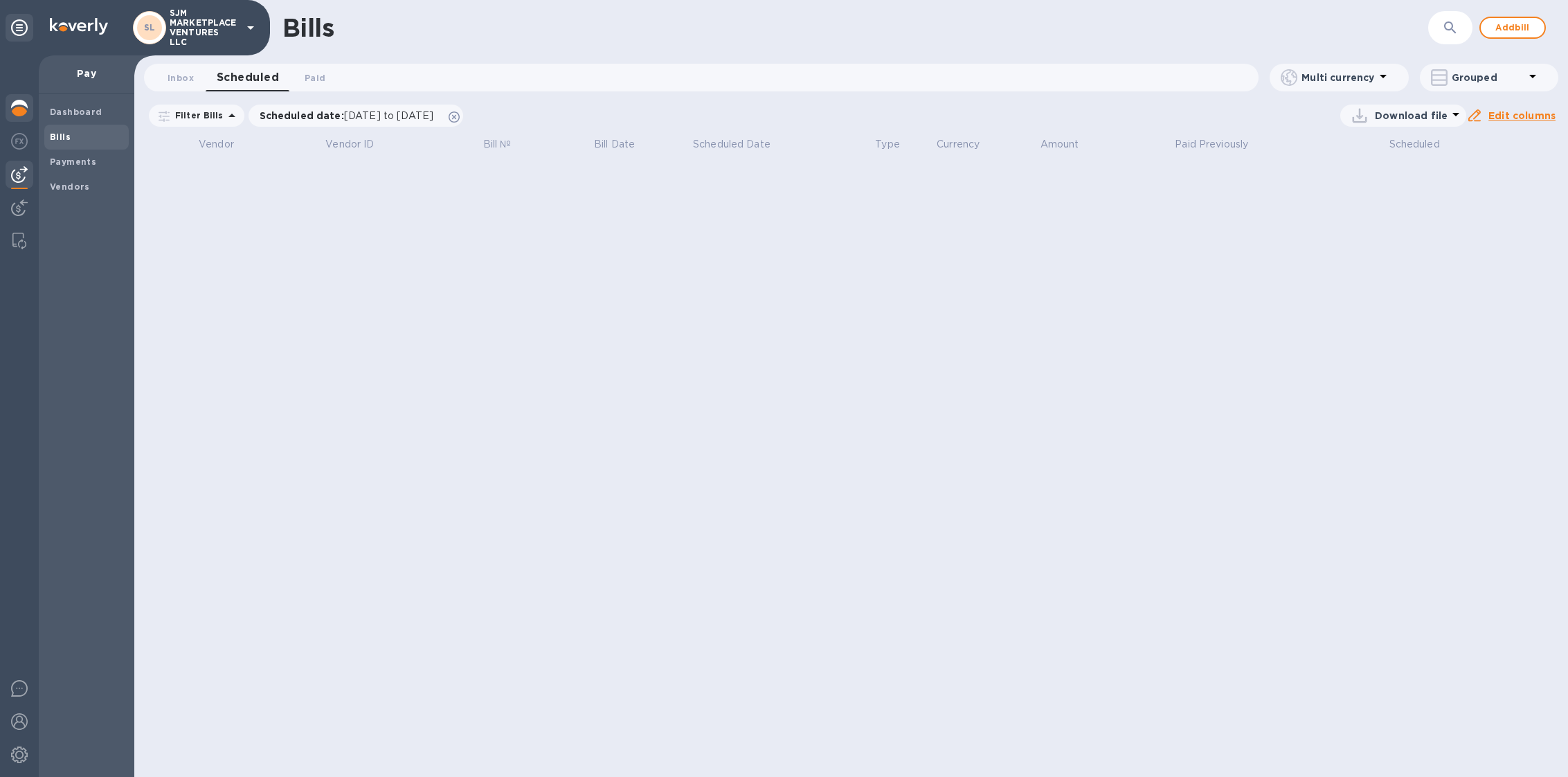
click at [26, 109] on img at bounding box center [19, 108] width 16 height 16
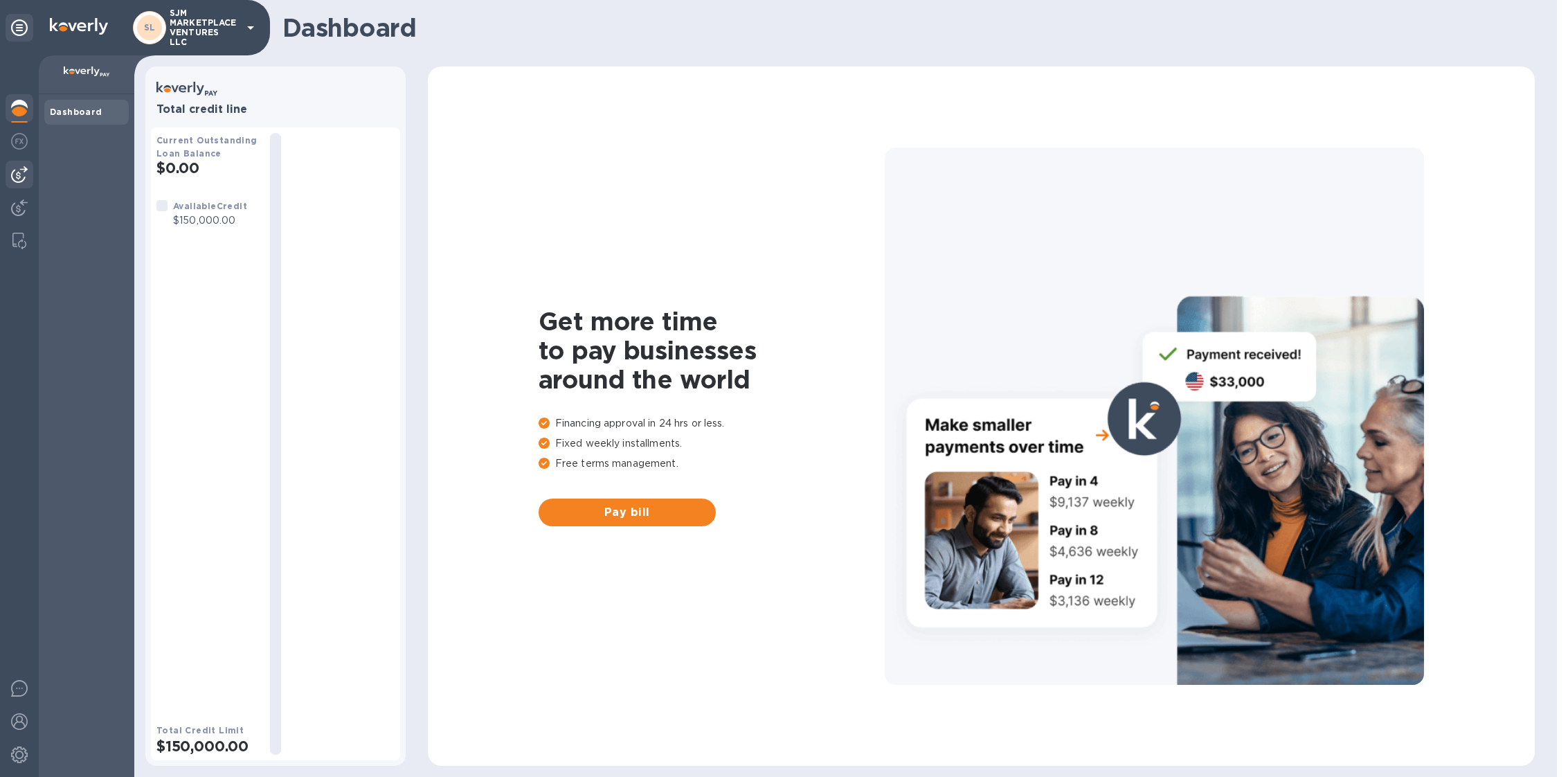
click at [24, 167] on img at bounding box center [19, 174] width 16 height 16
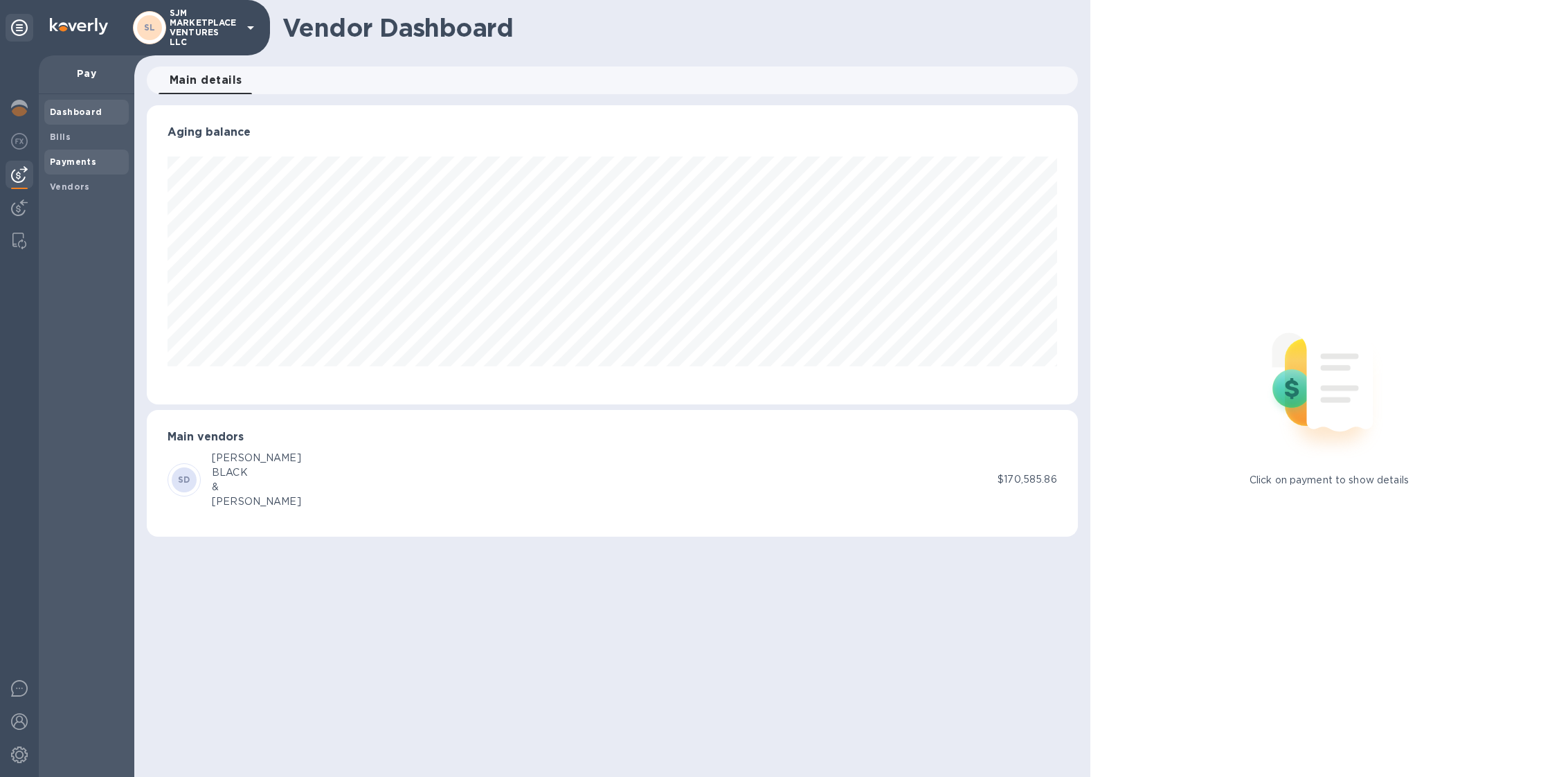
scroll to position [299, 931]
click at [59, 157] on b "Payments" at bounding box center [73, 161] width 46 height 11
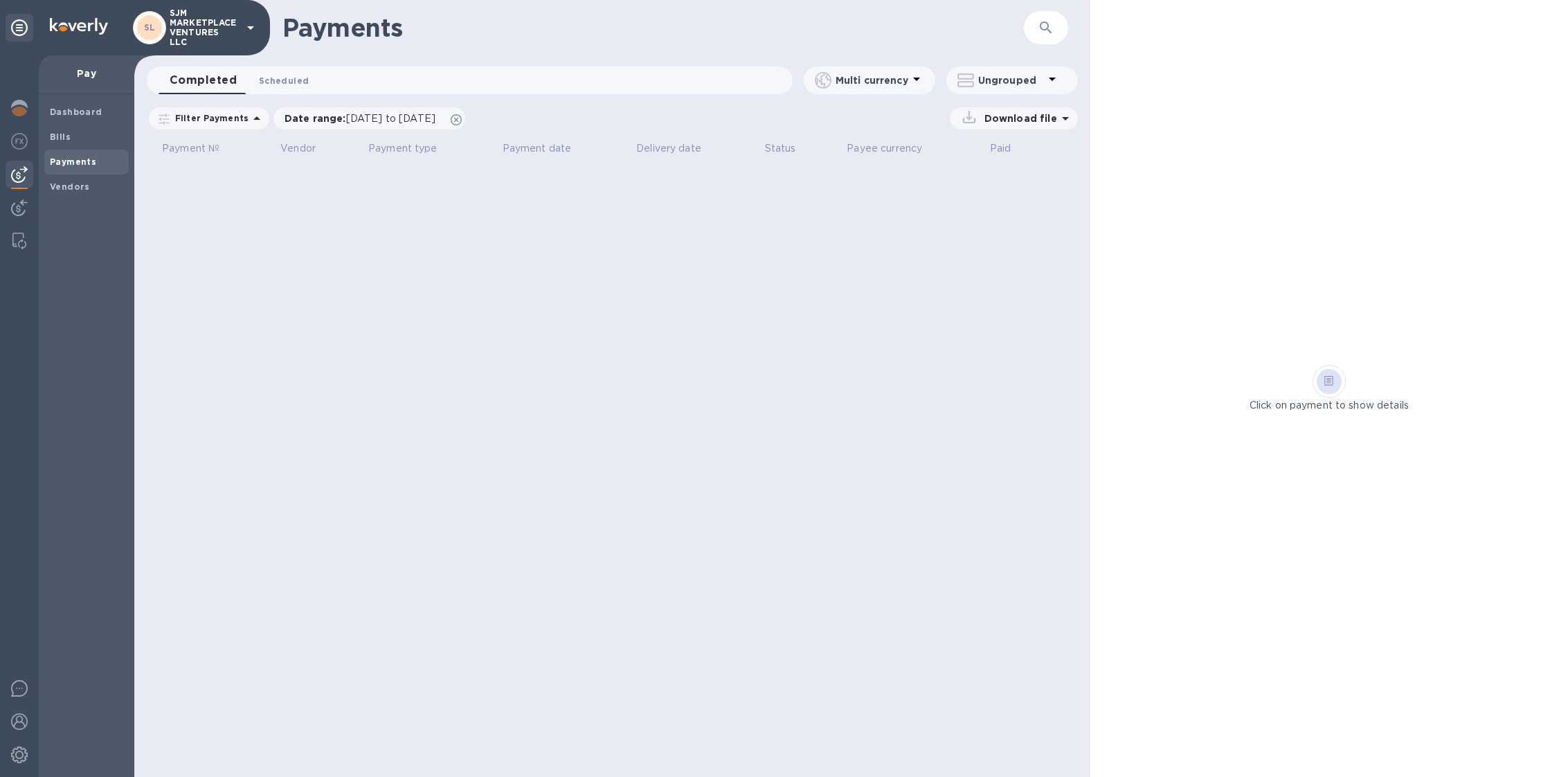
click at [272, 85] on span "Scheduled 0" at bounding box center [284, 81] width 50 height 15
click at [462, 116] on icon at bounding box center [456, 119] width 11 height 11
click at [208, 87] on button "Completed 0" at bounding box center [196, 81] width 75 height 28
click at [0, 0] on icon at bounding box center [0, 0] width 0 height 0
click at [287, 81] on span "Scheduled 0" at bounding box center [284, 81] width 50 height 15
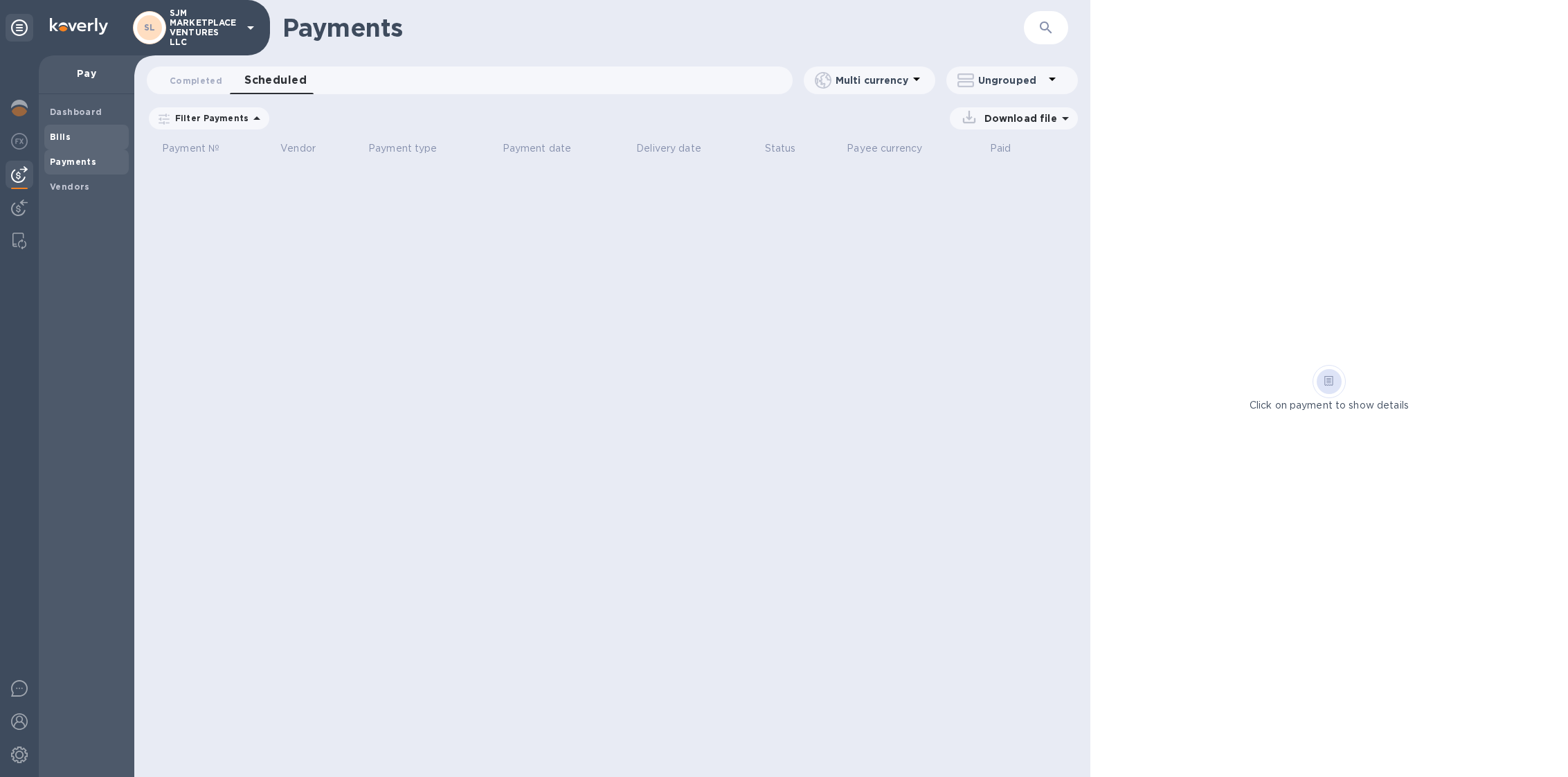
click at [107, 130] on span "Bills" at bounding box center [86, 137] width 73 height 14
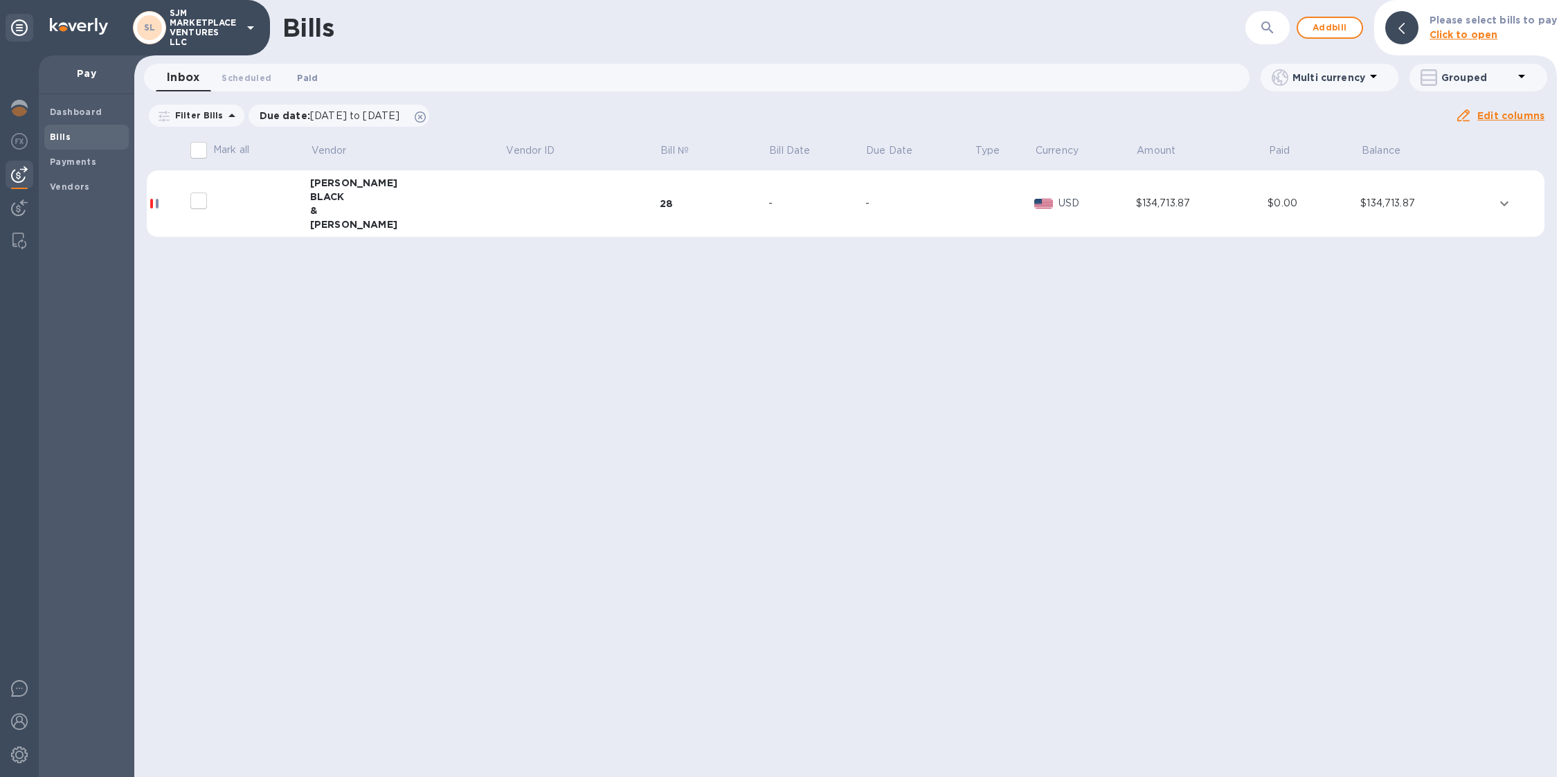
click at [304, 67] on button "Paid 0" at bounding box center [307, 77] width 50 height 28
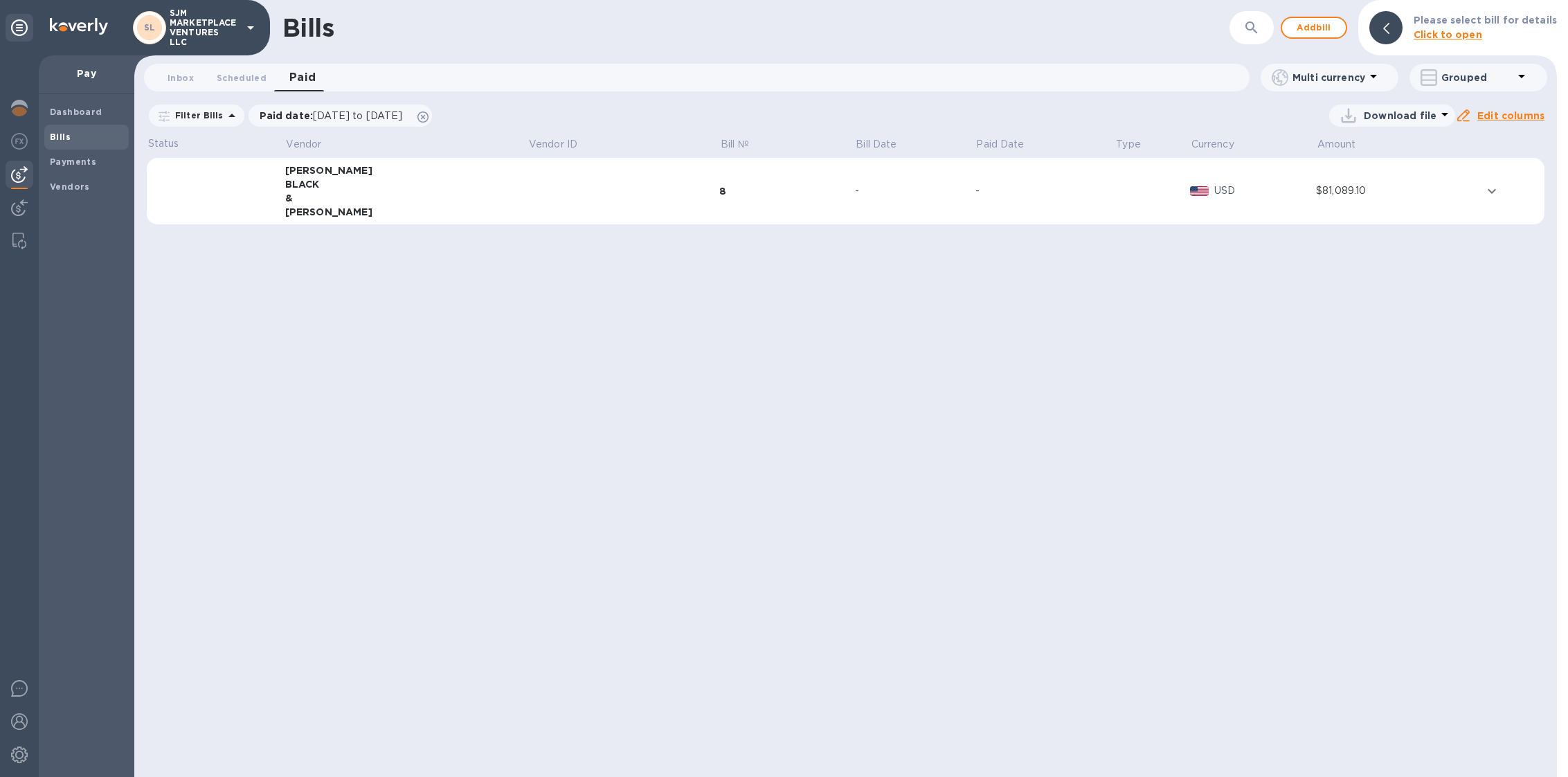
click at [527, 190] on td at bounding box center [623, 192] width 192 height 67
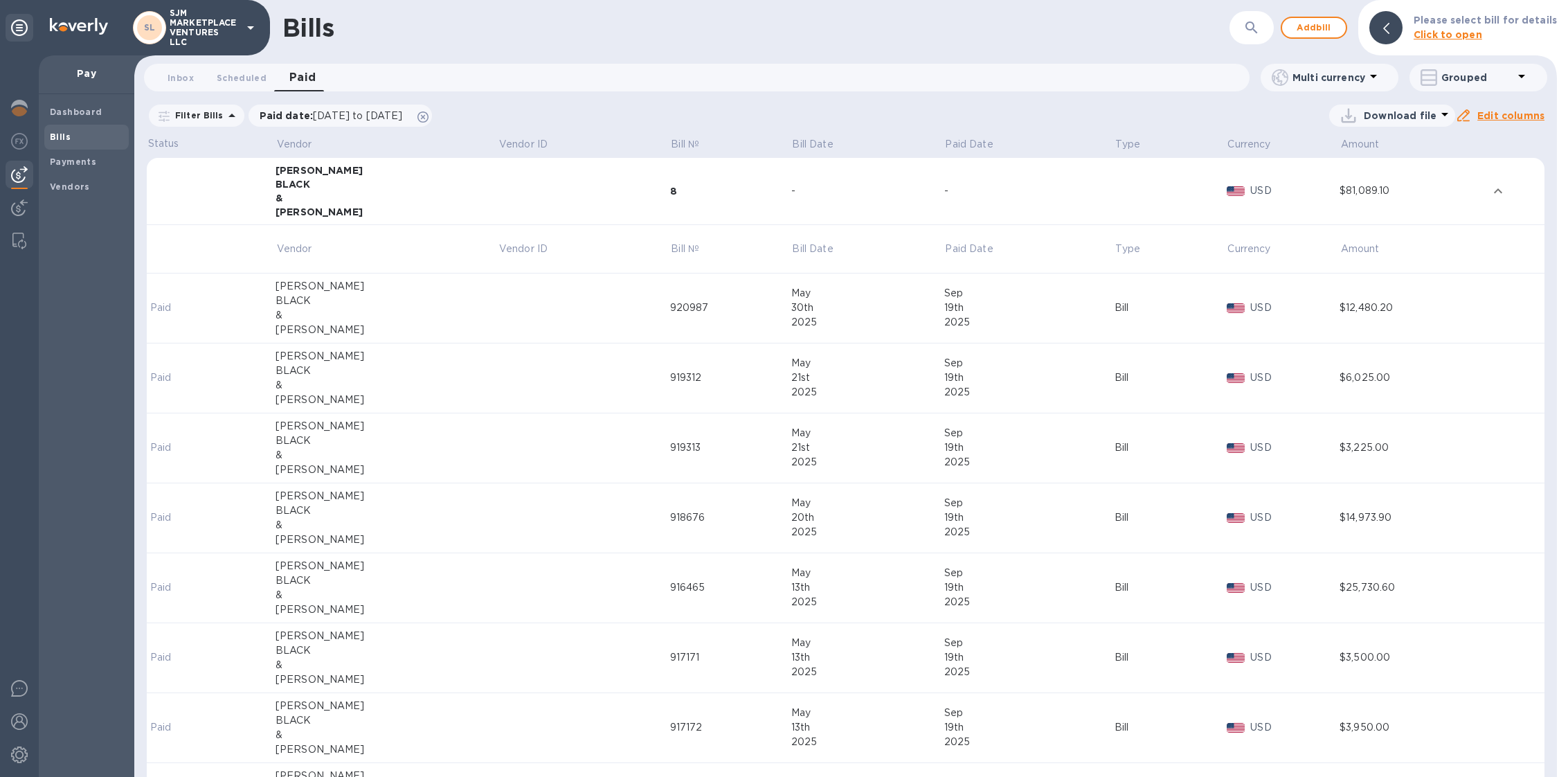
scroll to position [74, 0]
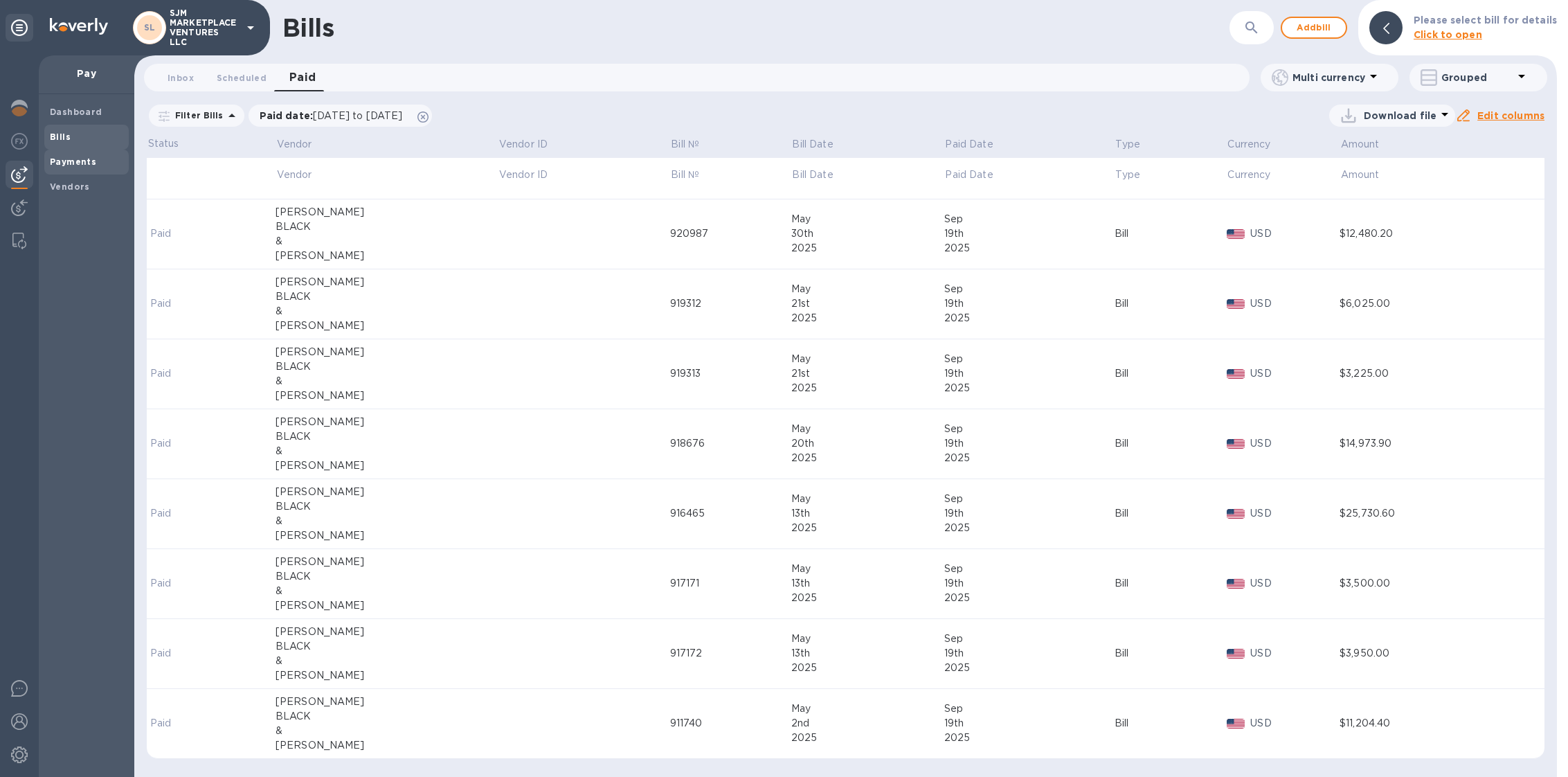
click at [88, 165] on b "Payments" at bounding box center [73, 161] width 46 height 11
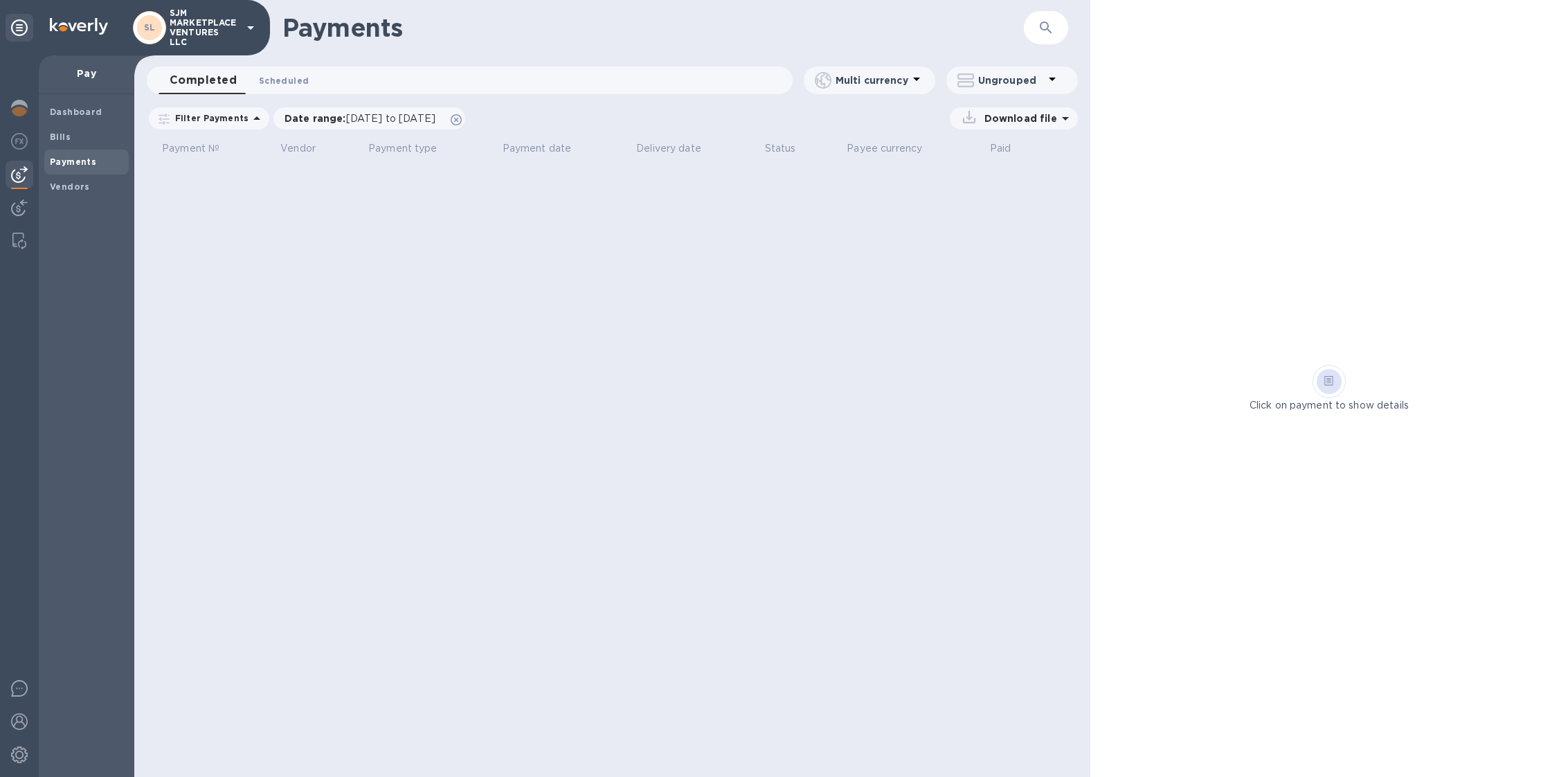
click at [280, 86] on span "Scheduled 0" at bounding box center [284, 81] width 50 height 15
click at [13, 103] on img at bounding box center [19, 108] width 16 height 16
